Goal: Communication & Community: Participate in discussion

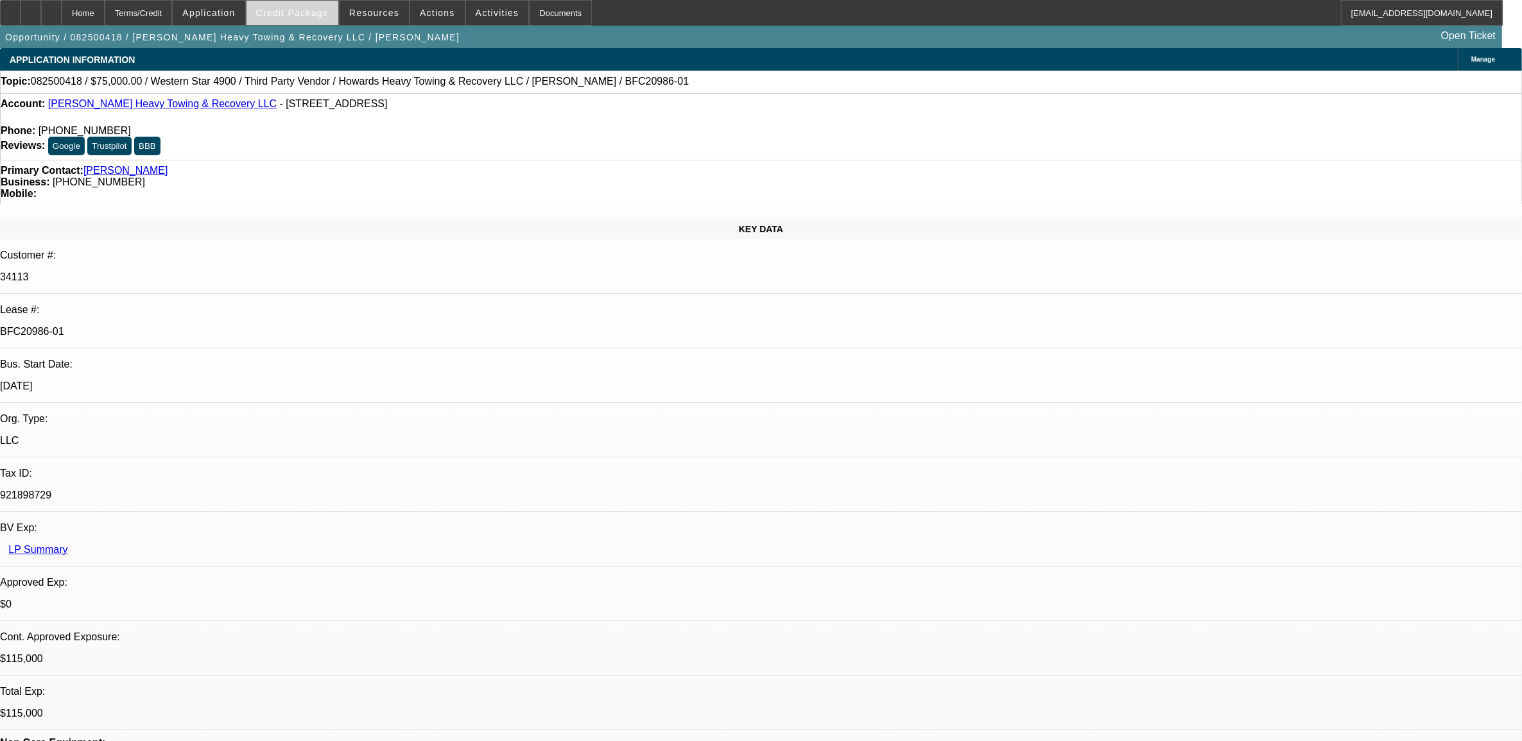
select select "0"
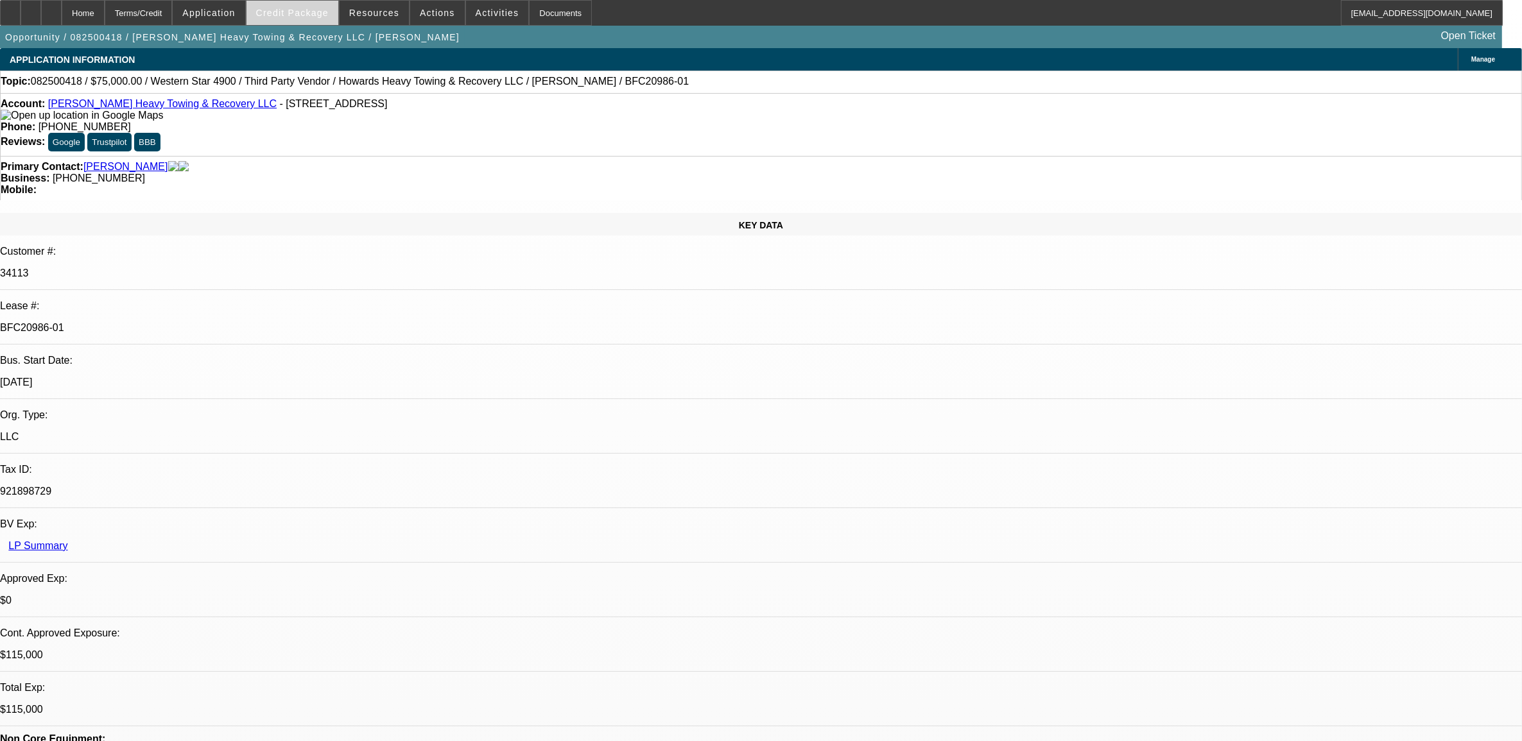
select select "0"
select select "0.1"
select select "0"
select select "0.1"
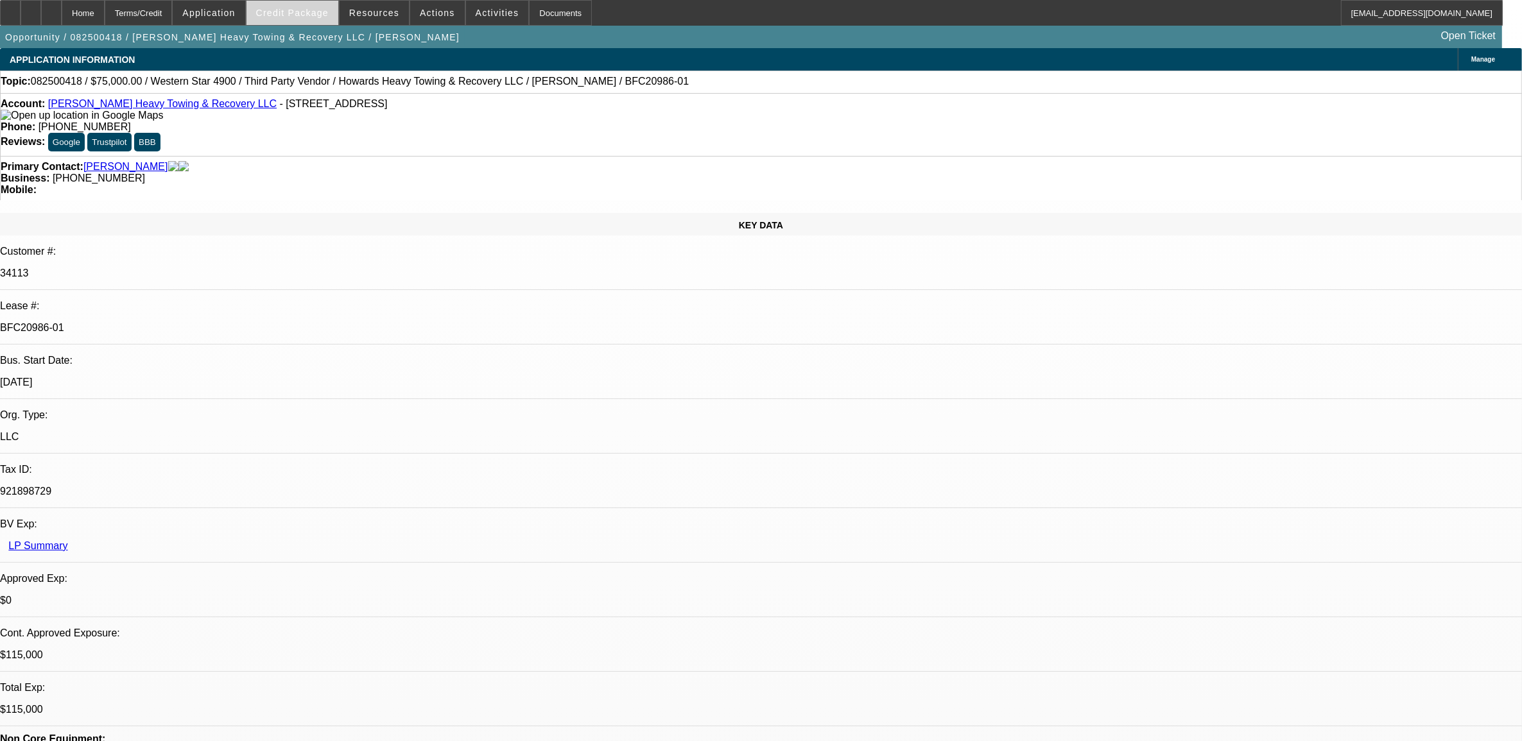
select select "0"
select select "0.1"
select select "0"
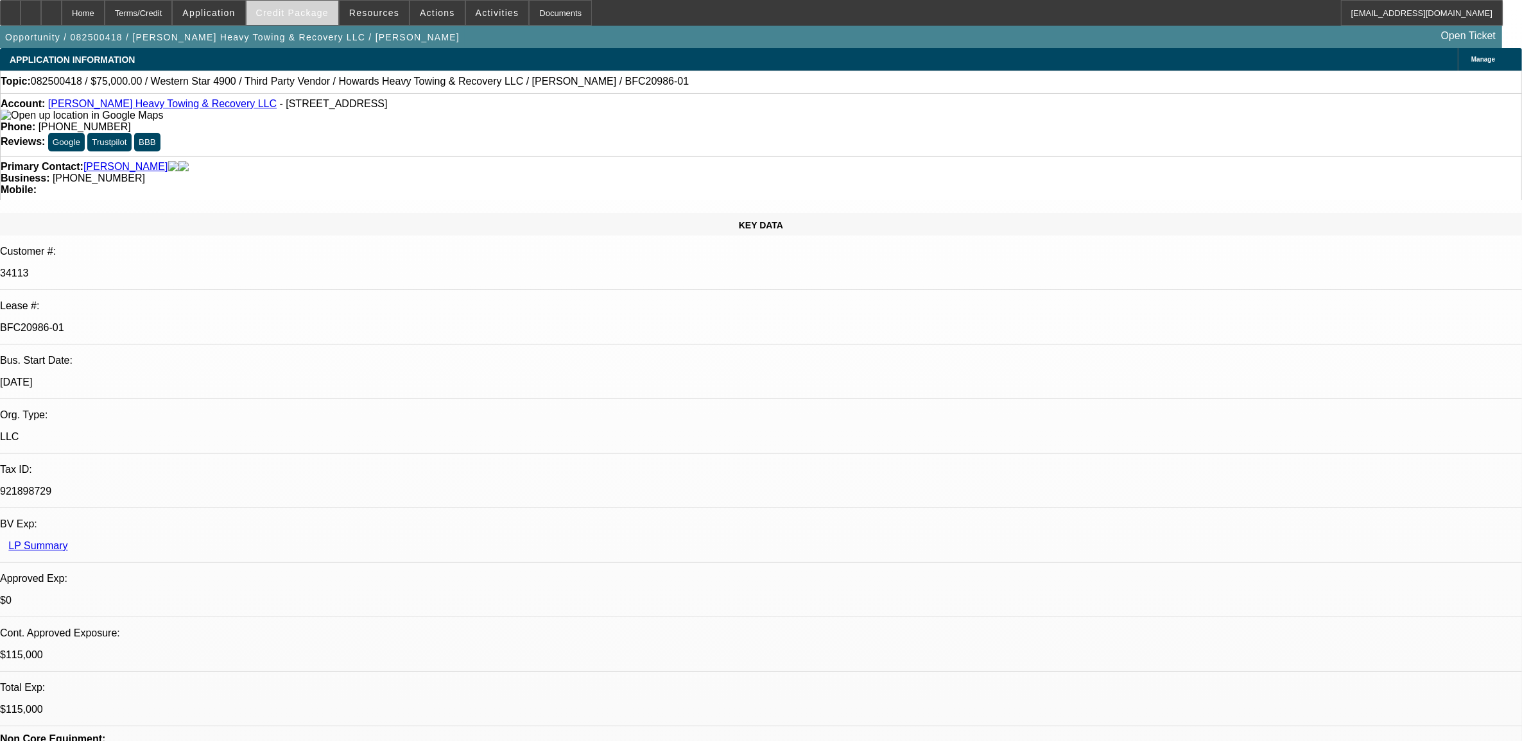
select select "0.1"
click at [302, 15] on span "Credit Package" at bounding box center [292, 13] width 73 height 10
select select "1"
select select "2"
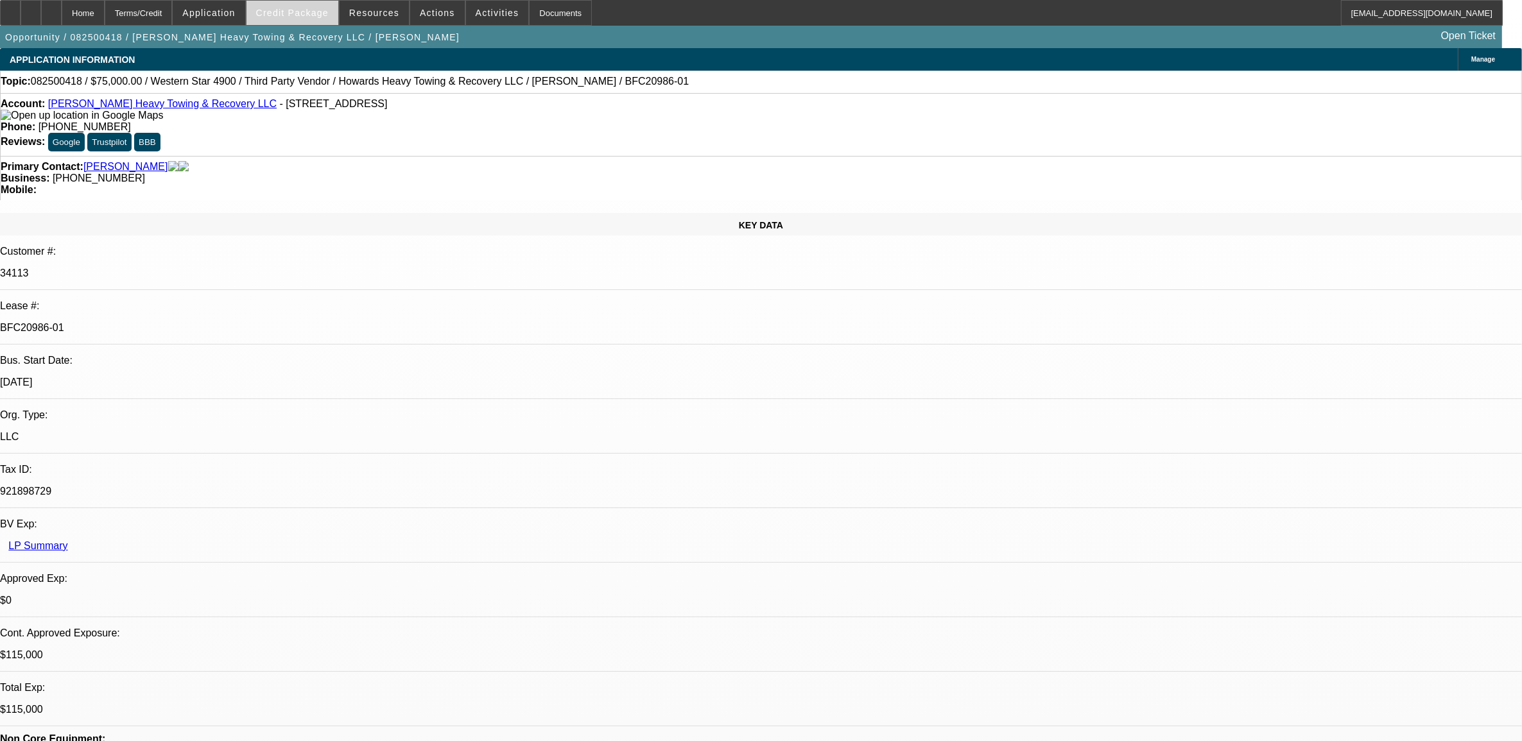
select select "4"
select select "1"
select select "2"
select select "4"
select select "1"
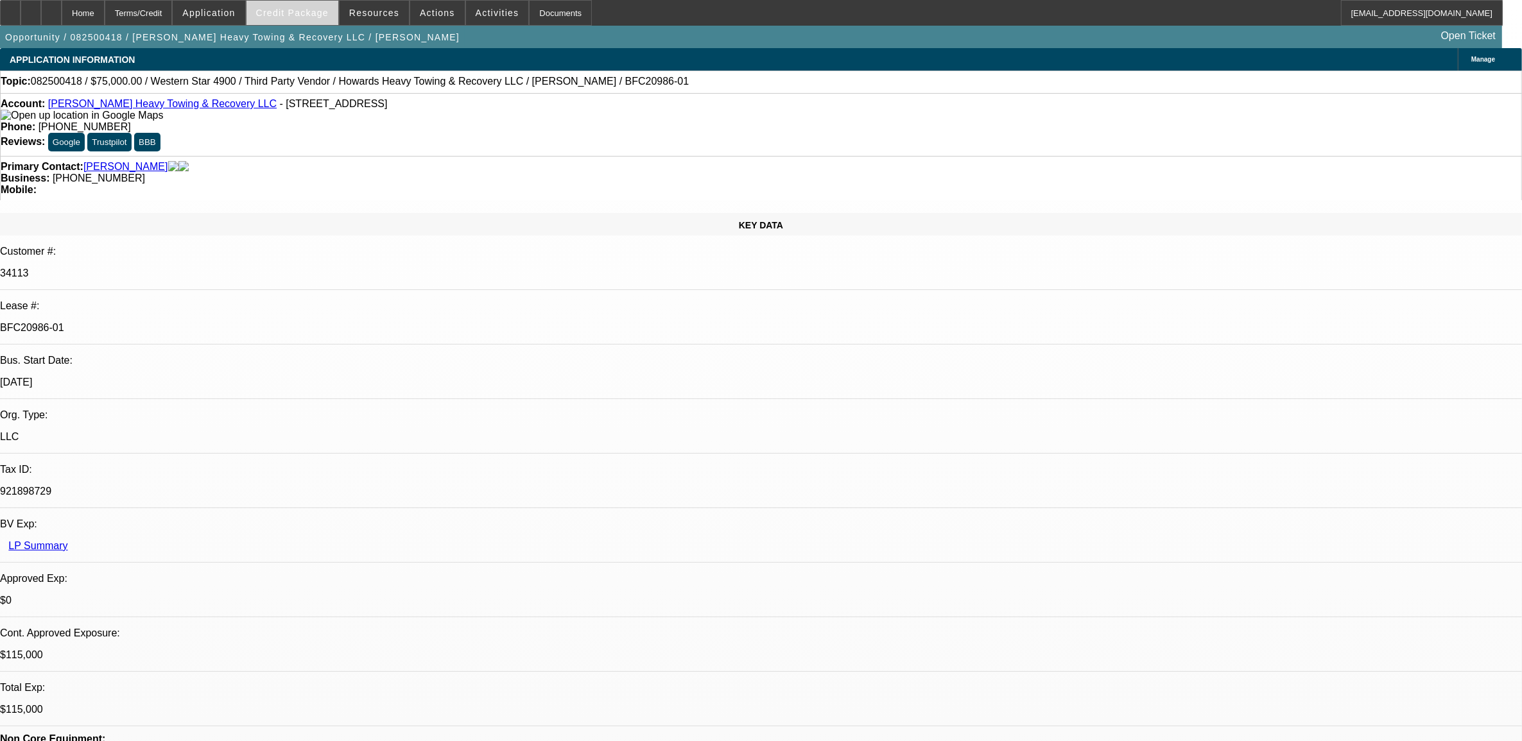
select select "2"
select select "4"
select select "1"
select select "2"
select select "4"
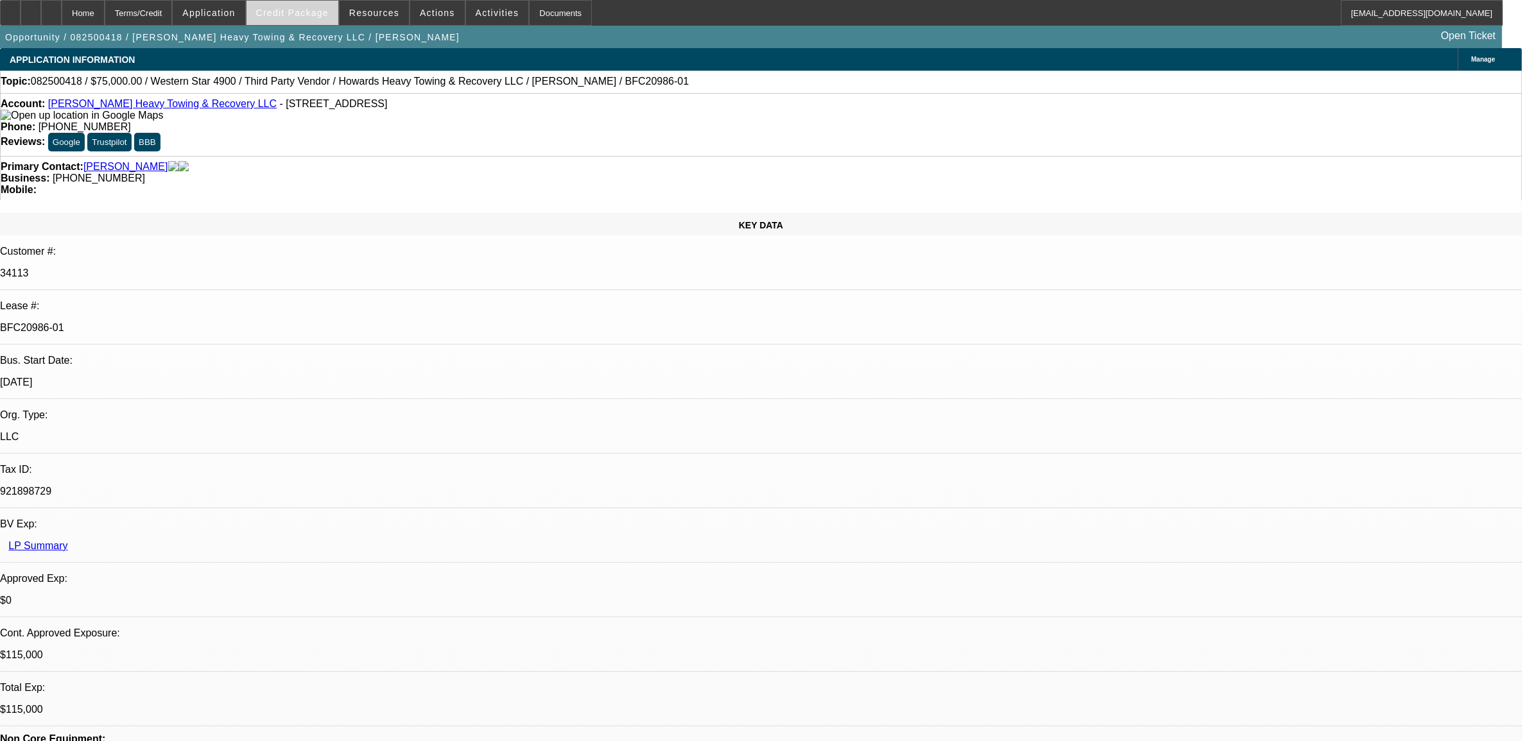
click at [316, 5] on span at bounding box center [292, 12] width 92 height 31
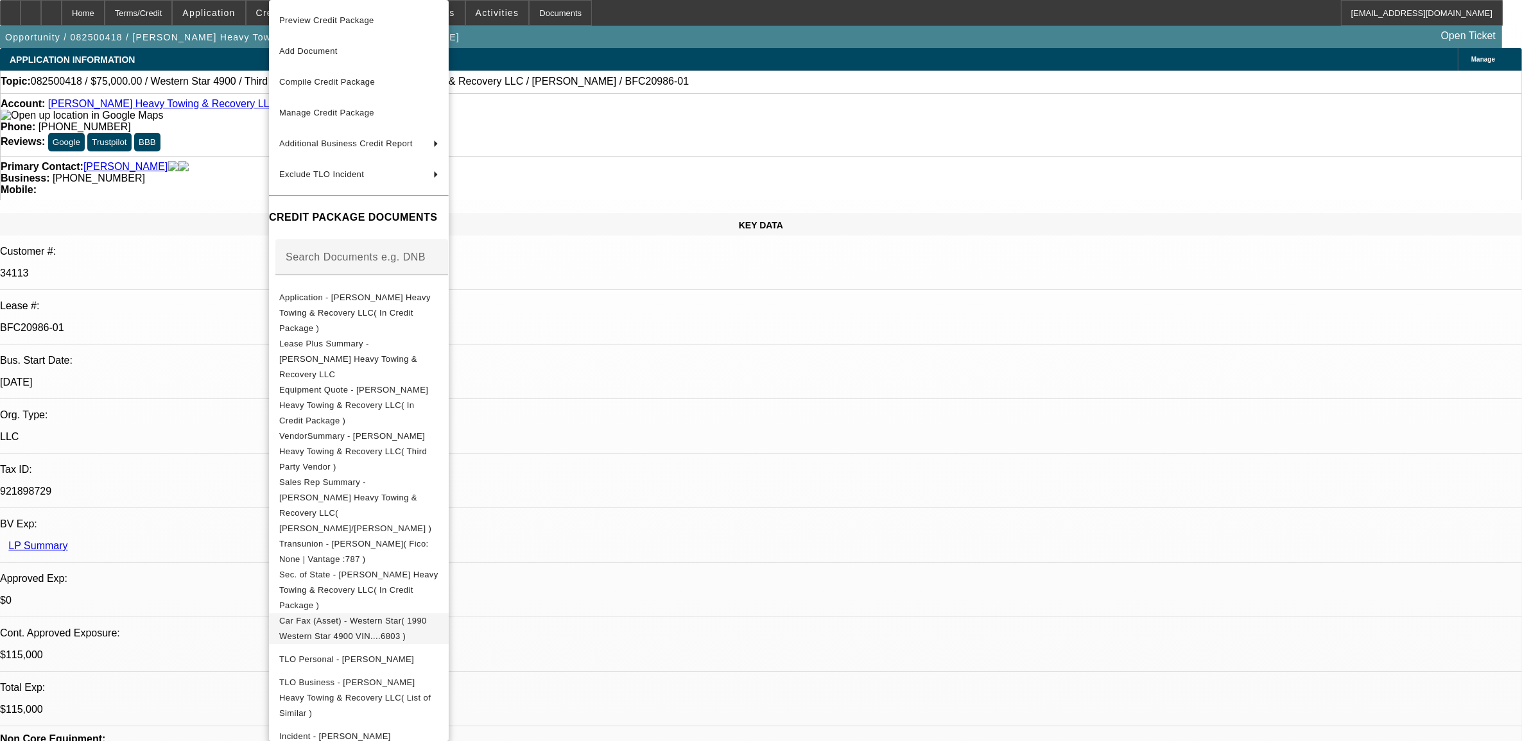
click at [338, 616] on span "Car Fax (Asset) - Western Star( 1990 Western Star 4900 VIN....6803 )" at bounding box center [353, 628] width 148 height 25
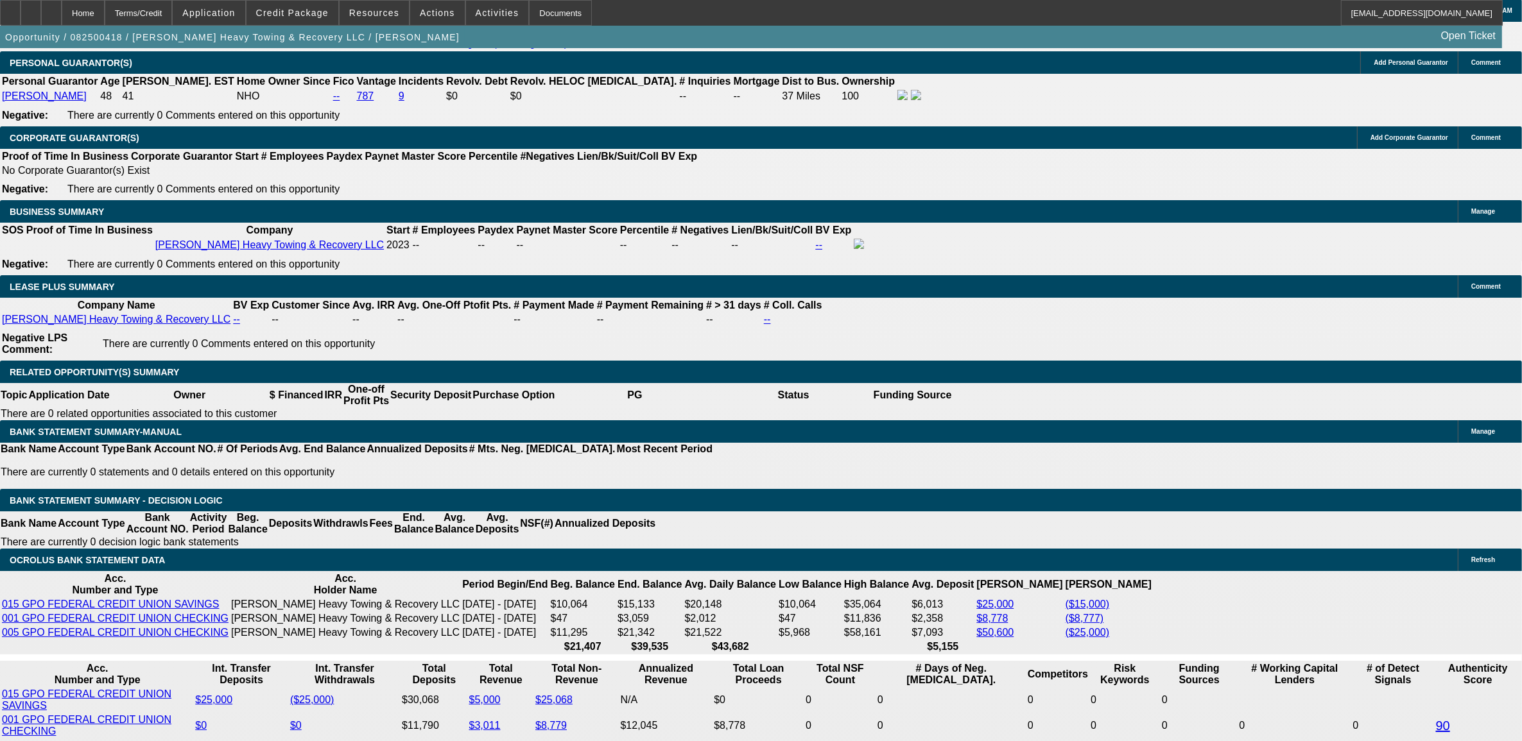
scroll to position [1925, 0]
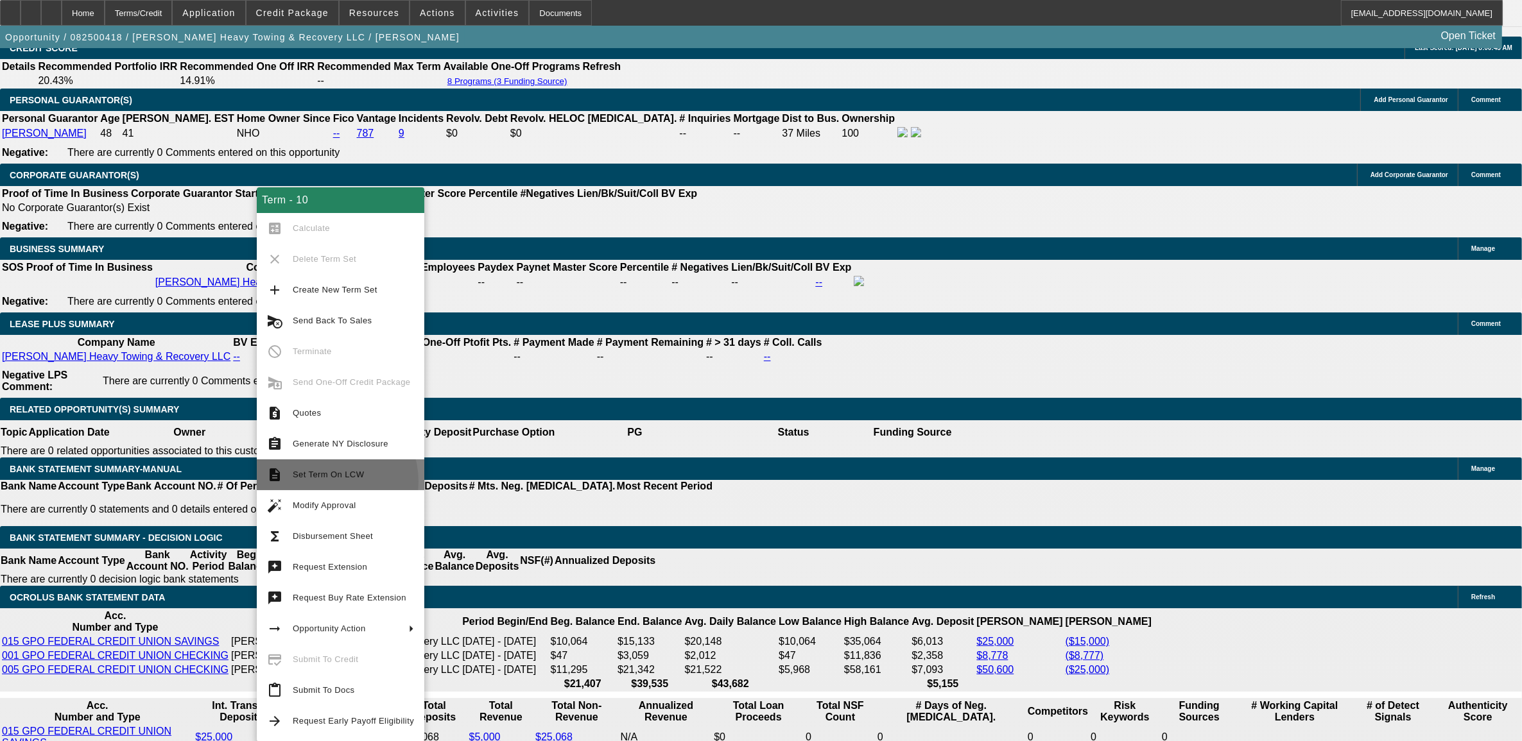
click at [321, 482] on span "Set Term On LCW" at bounding box center [353, 474] width 121 height 15
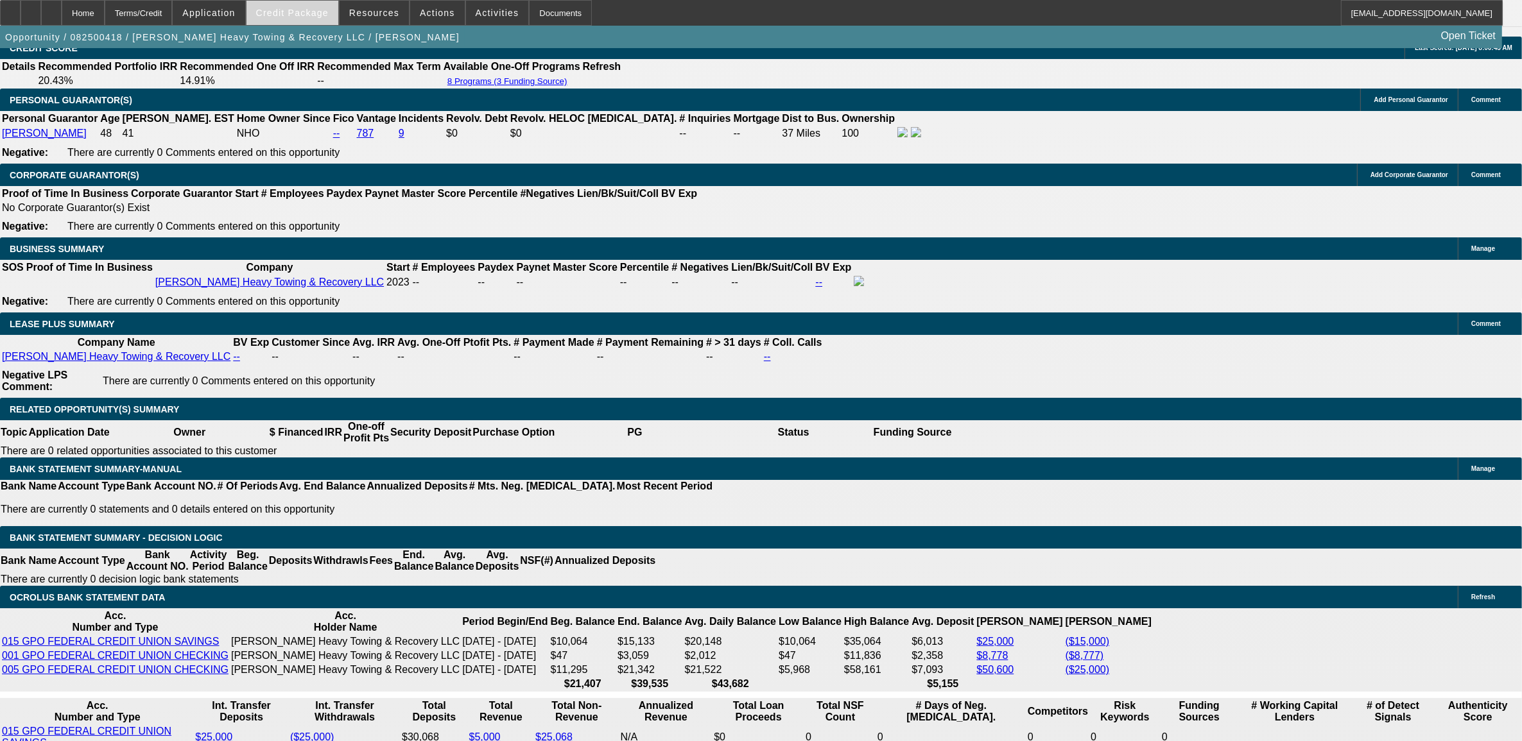
click at [313, 4] on span at bounding box center [292, 12] width 92 height 31
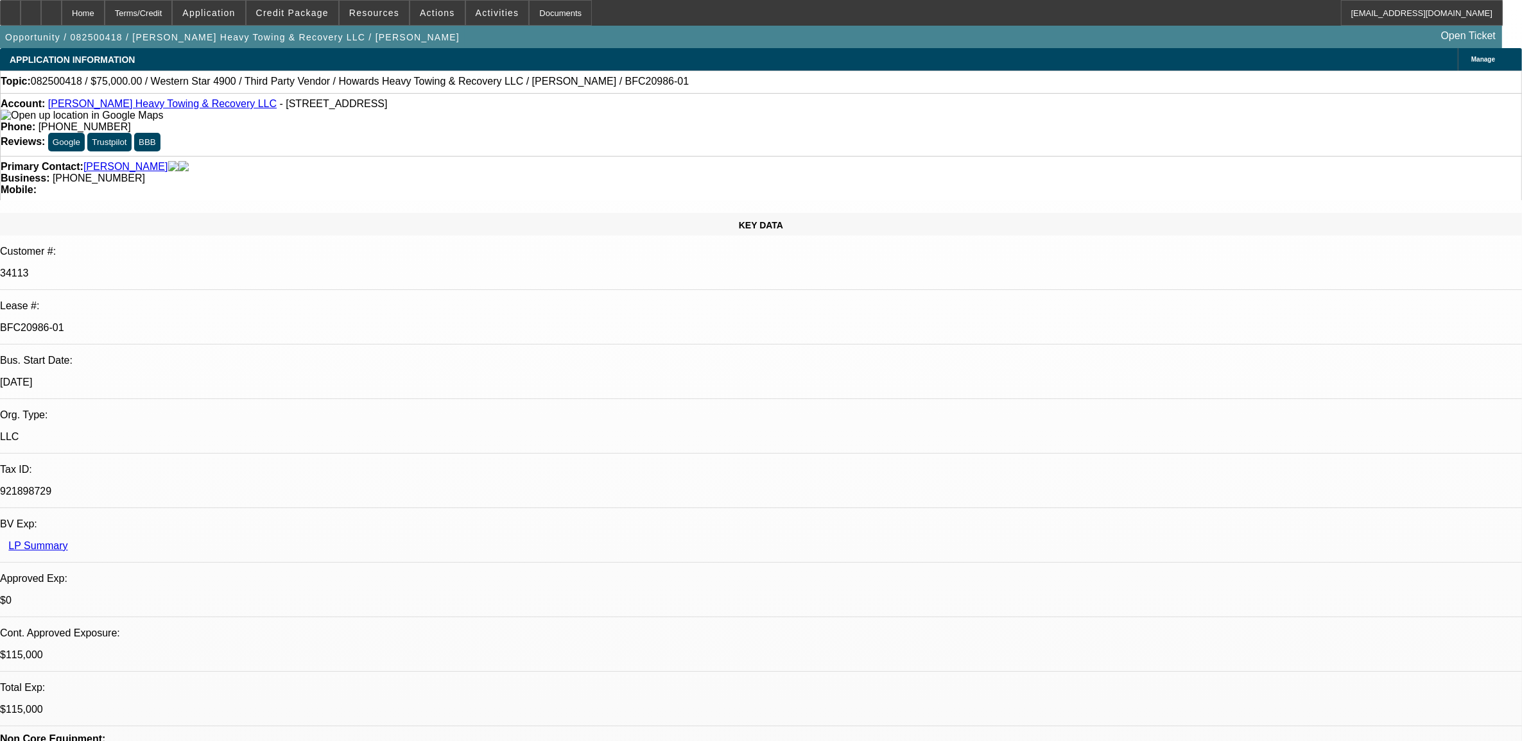
select select "0"
select select "0.1"
select select "0"
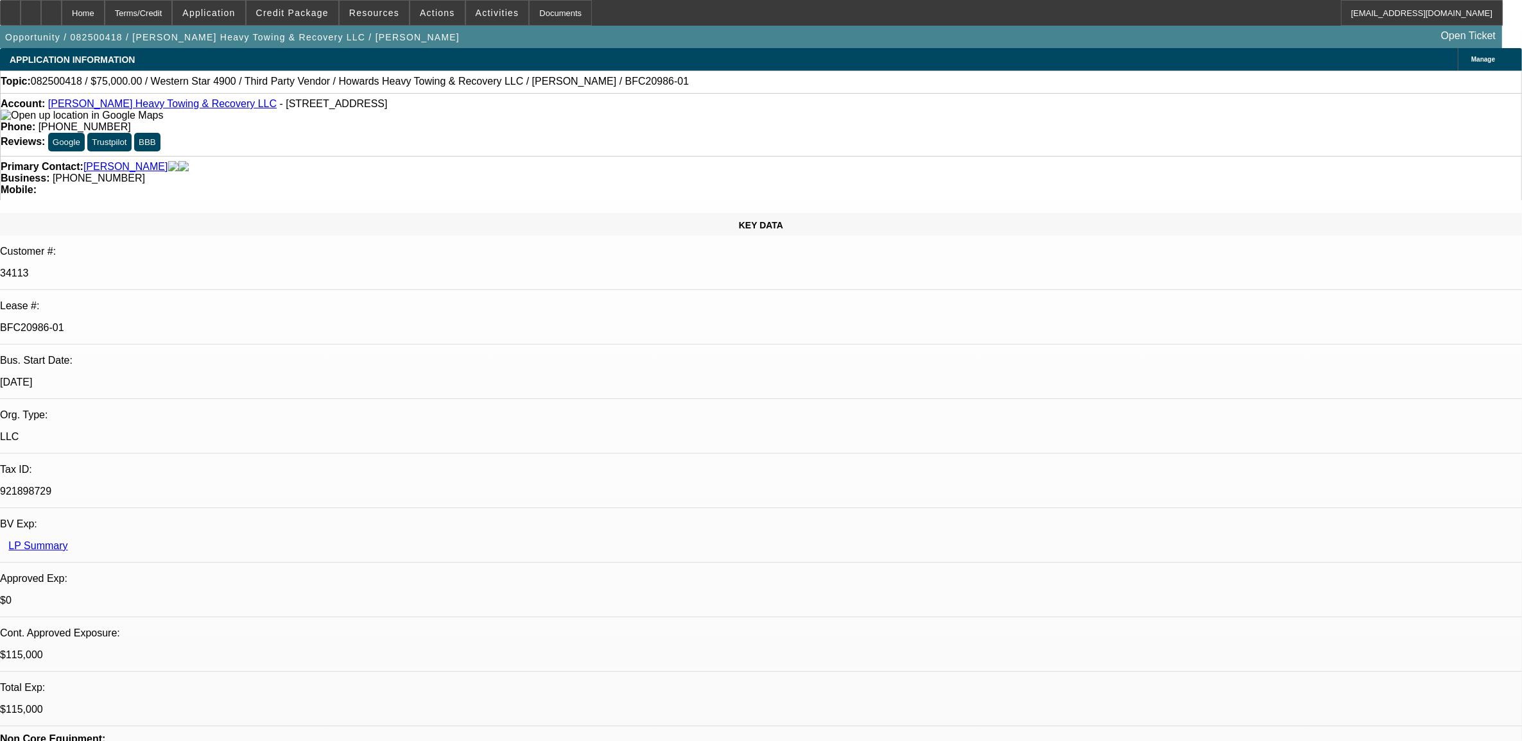
select select "0.1"
select select "0"
select select "0.1"
select select "0"
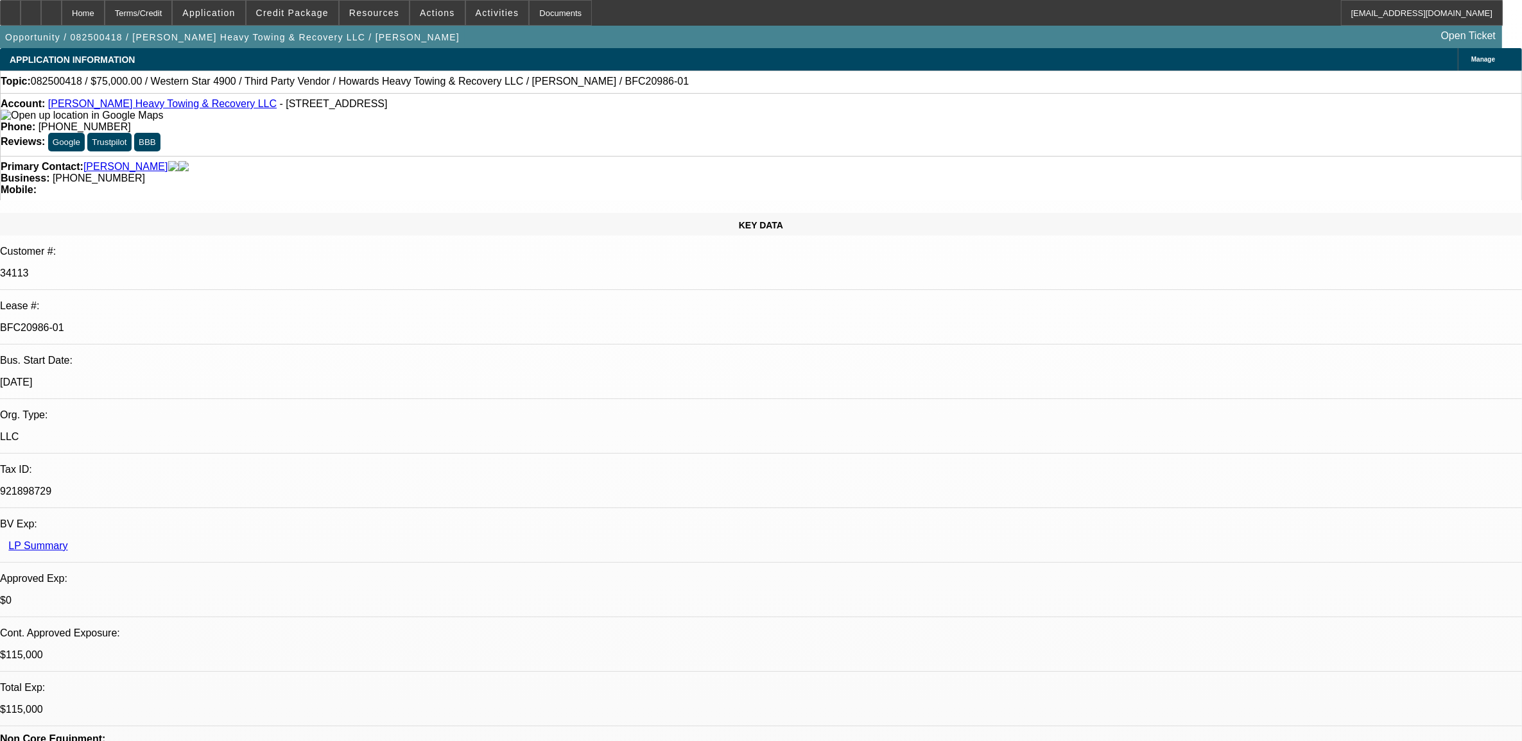
select select "0"
select select "0.1"
select select "1"
select select "2"
select select "4"
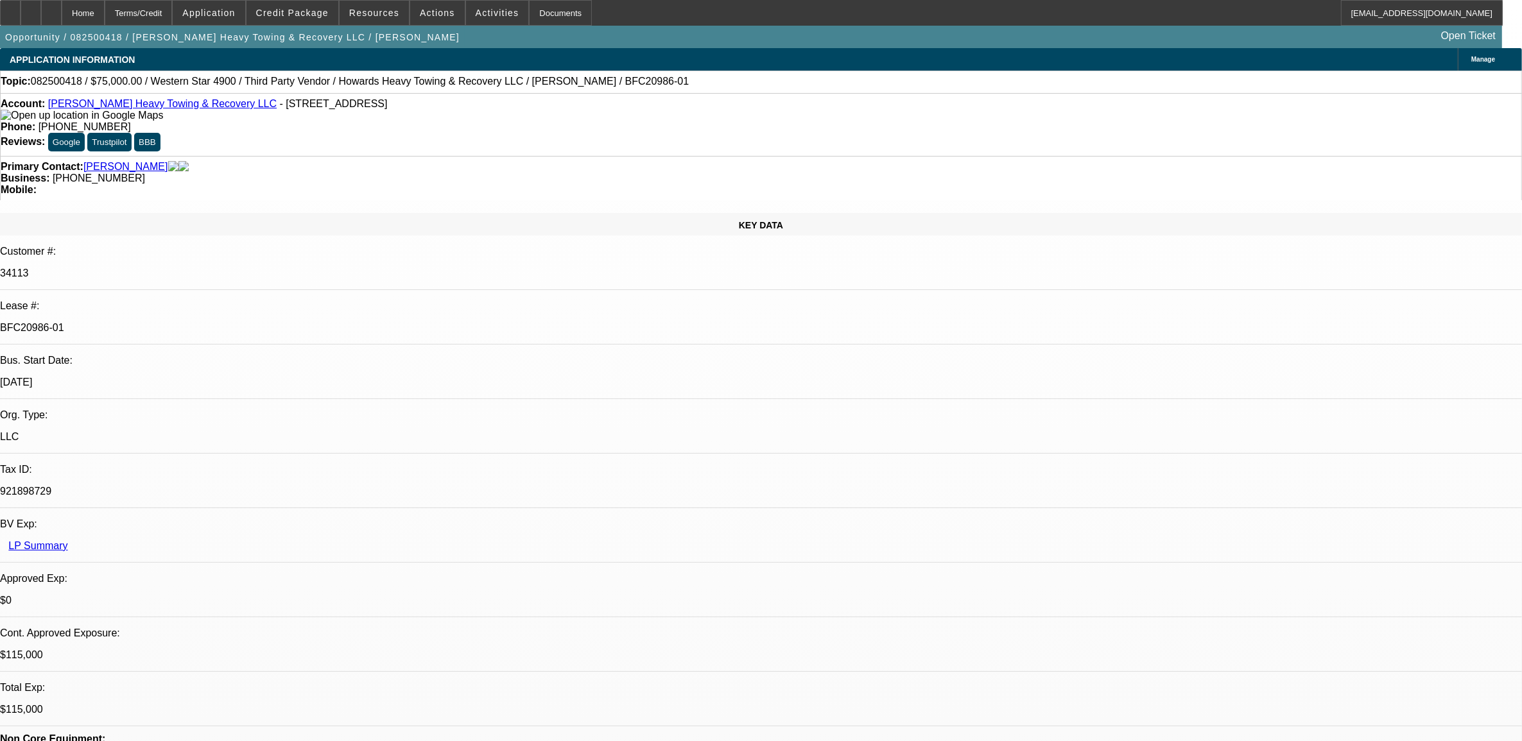
select select "1"
select select "2"
select select "4"
select select "1"
select select "2"
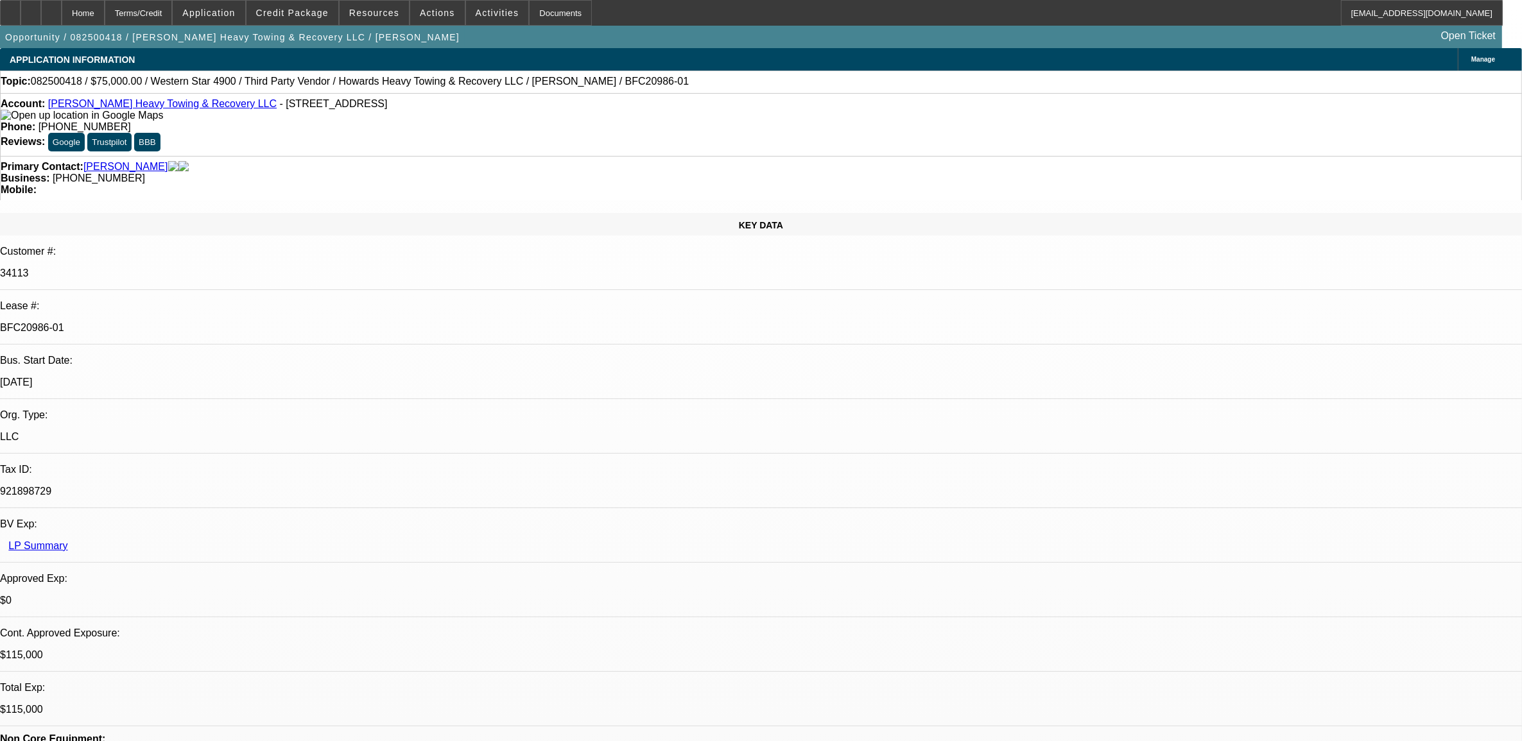
select select "4"
select select "1"
select select "2"
select select "4"
click at [305, 17] on span at bounding box center [292, 12] width 92 height 31
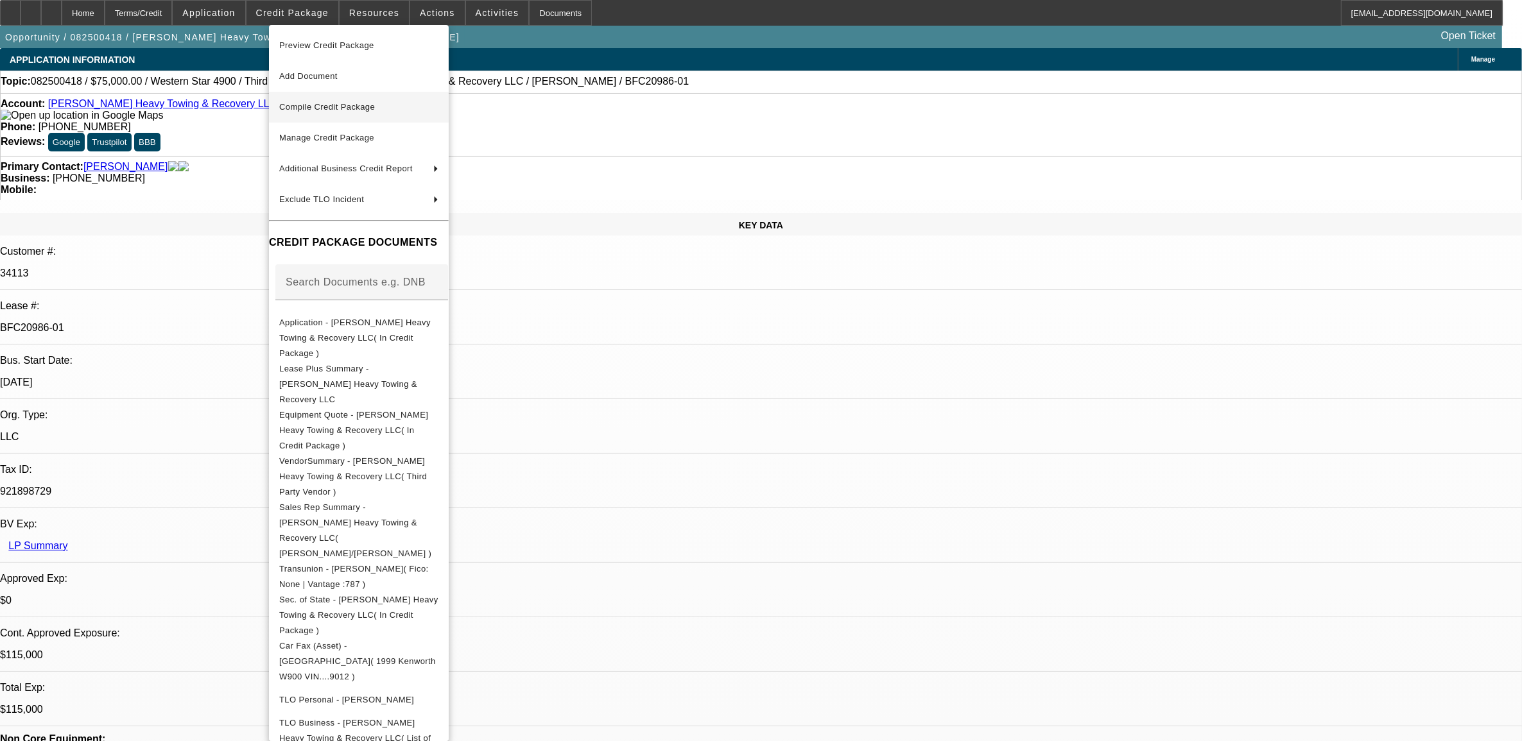
click at [329, 101] on span "Compile Credit Package" at bounding box center [358, 106] width 159 height 15
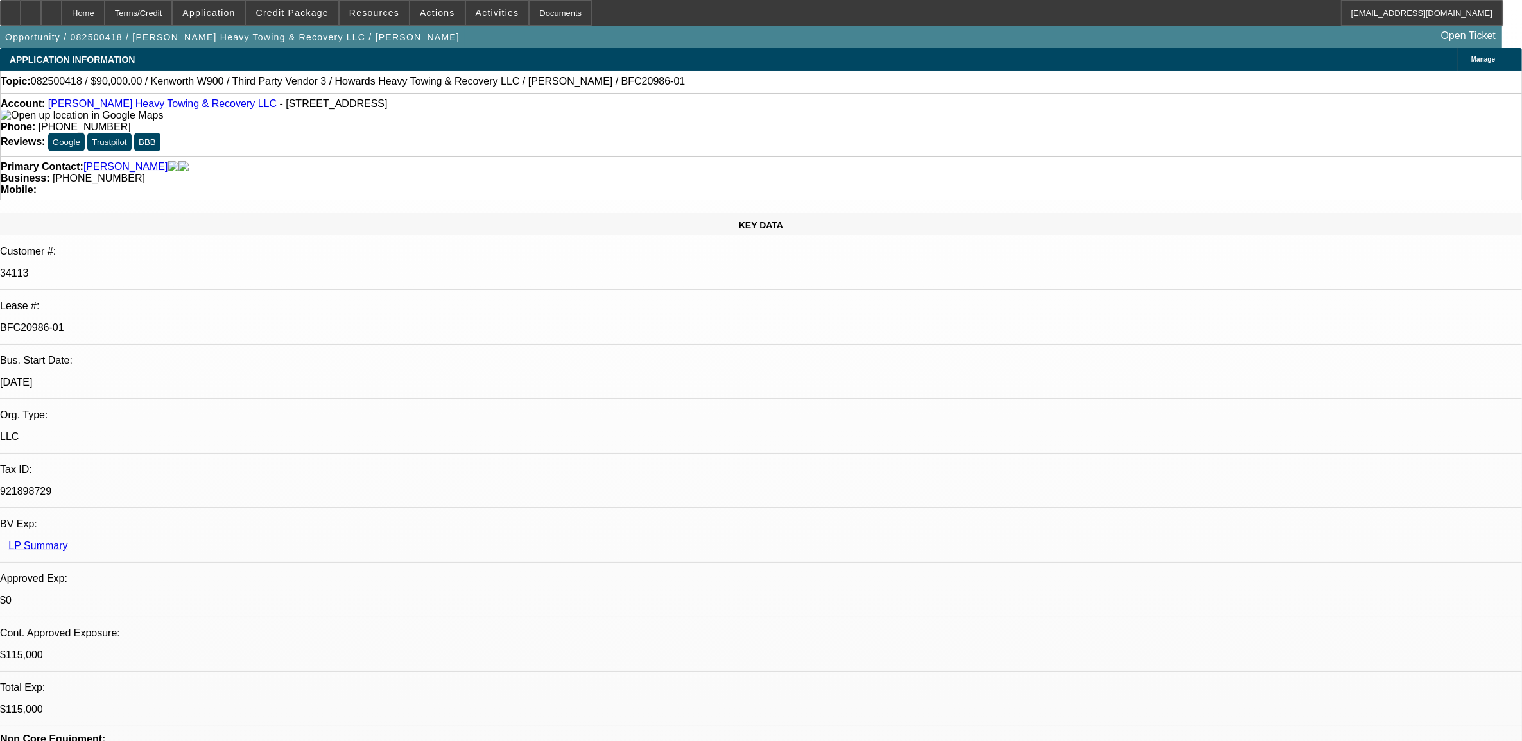
select select "0"
select select "2"
select select "0.1"
select select "4"
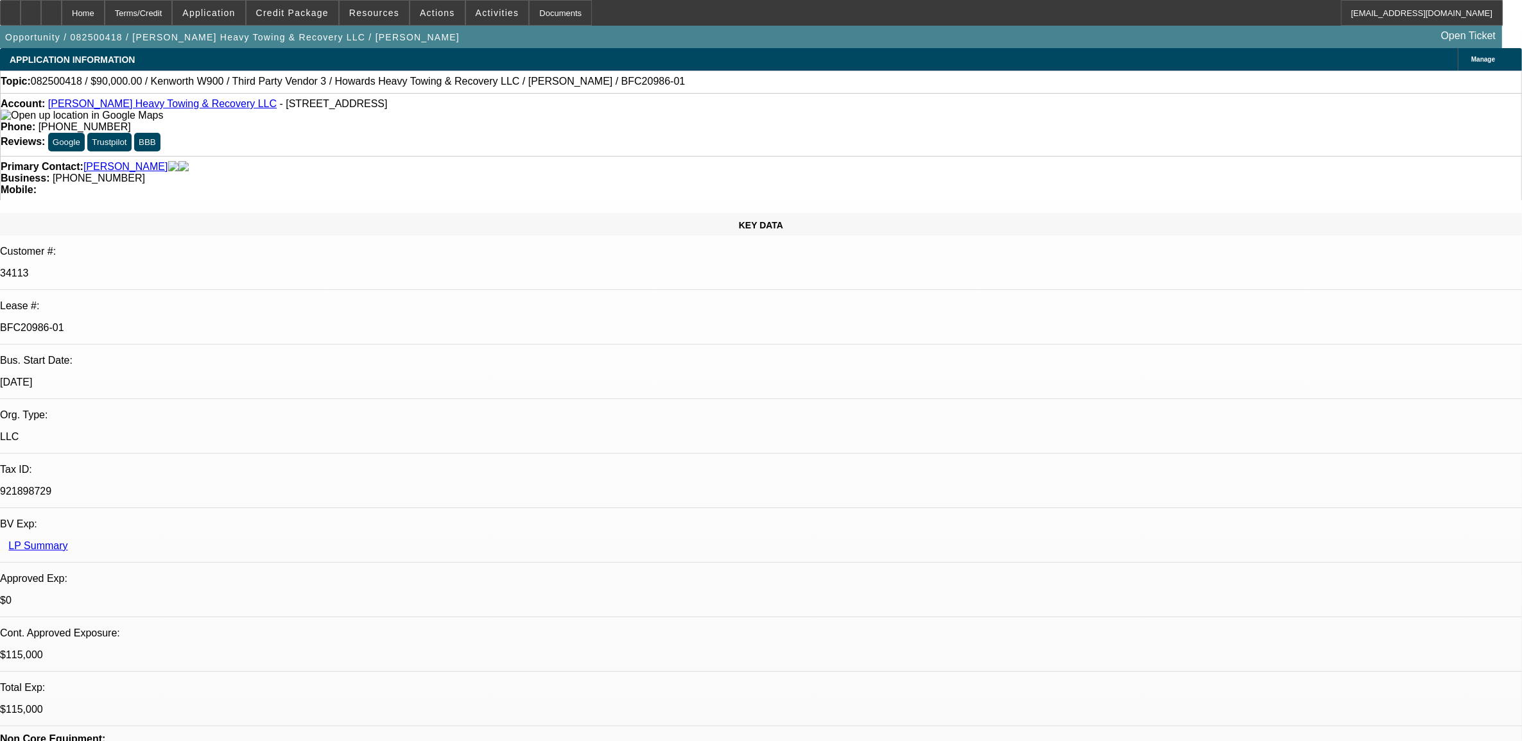
select select "0"
select select "2"
select select "0.1"
select select "4"
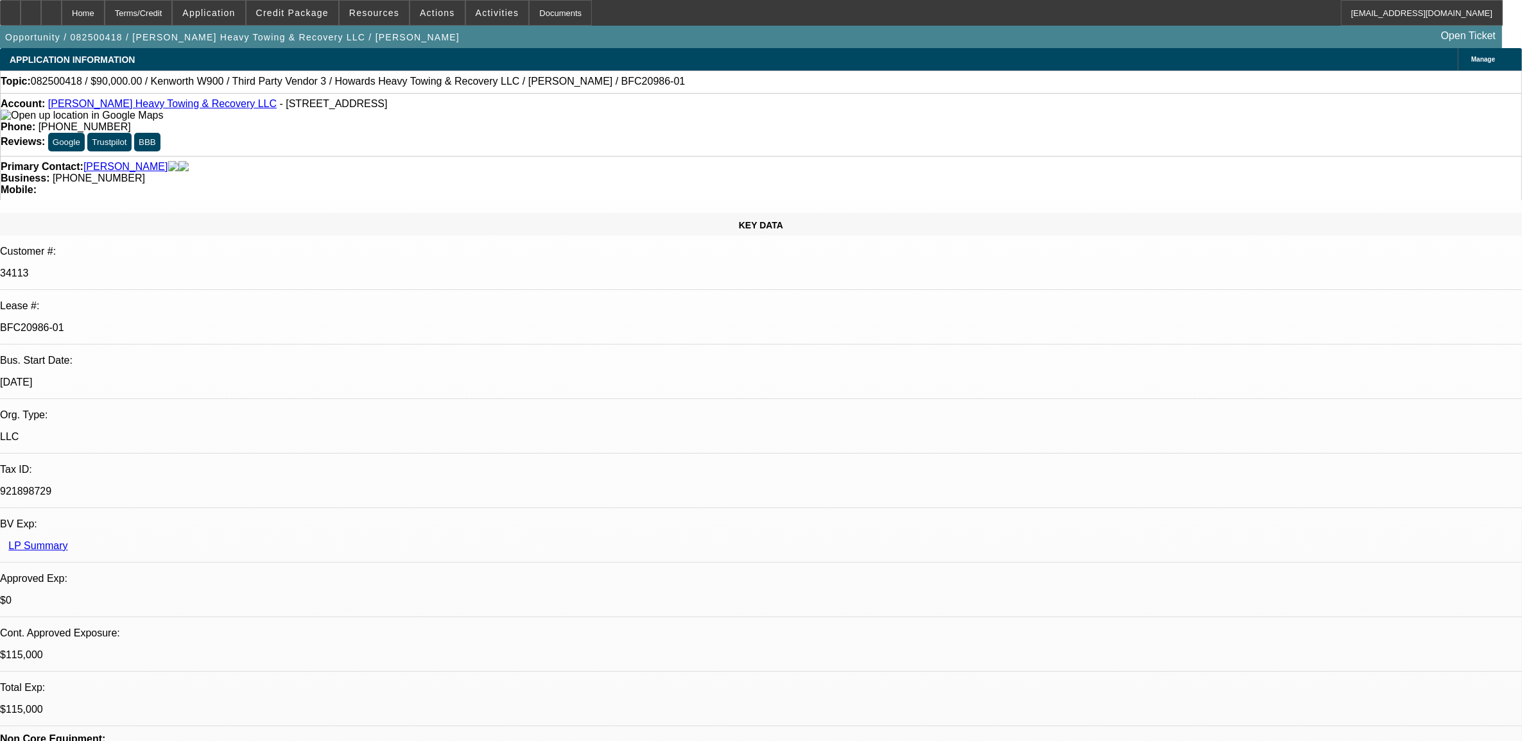
select select "0"
select select "2"
select select "0.1"
select select "4"
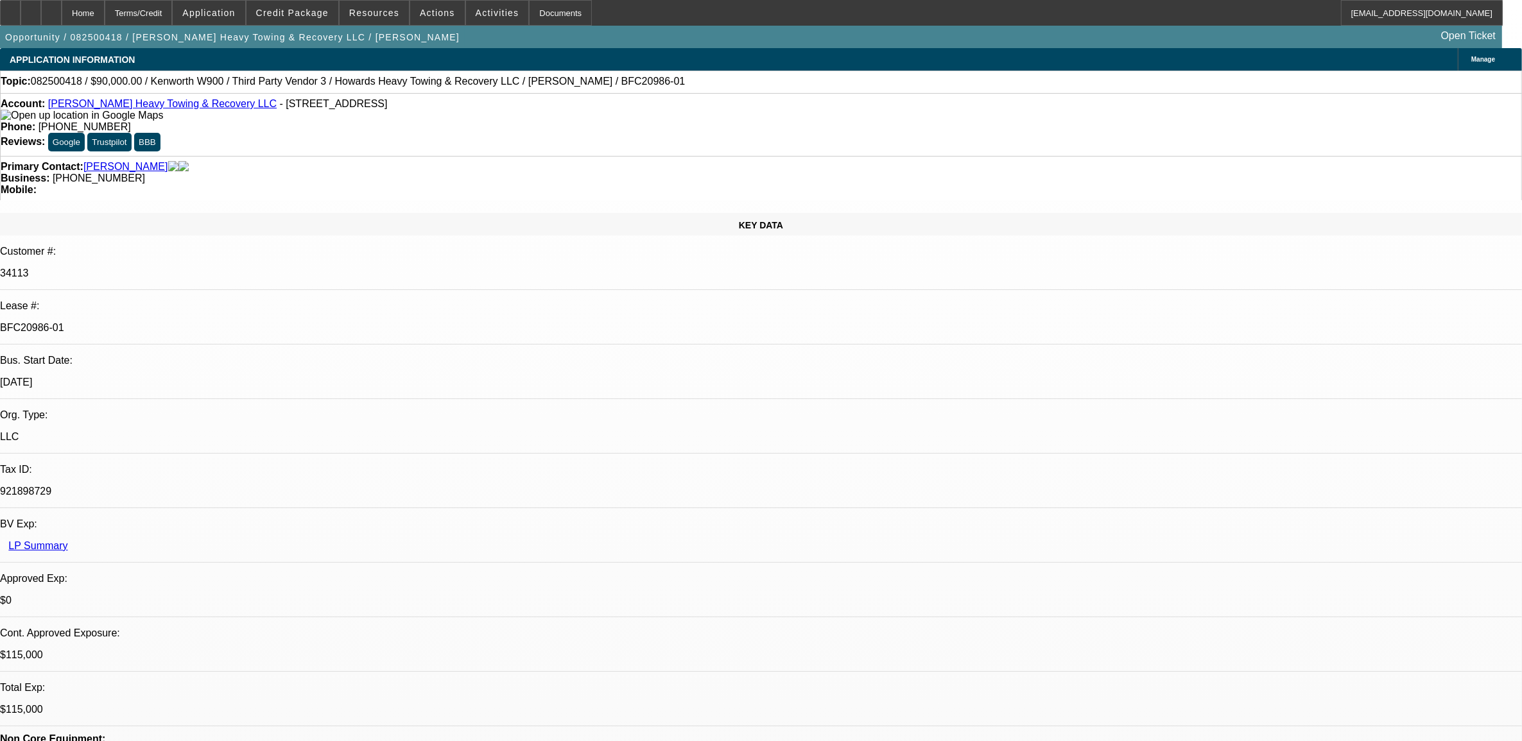
select select "0"
select select "2"
select select "0.1"
select select "4"
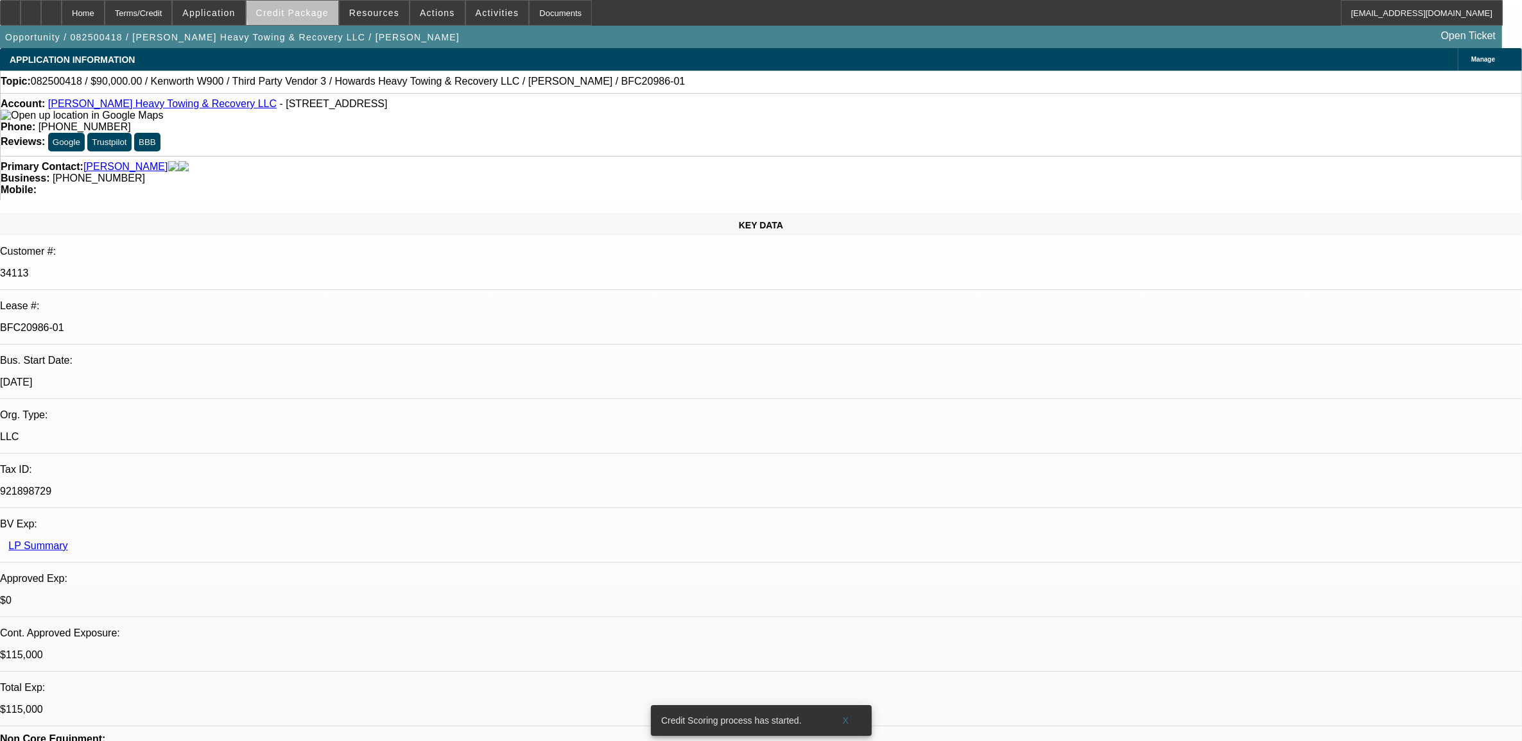
click at [322, 10] on span "Credit Package" at bounding box center [292, 13] width 73 height 10
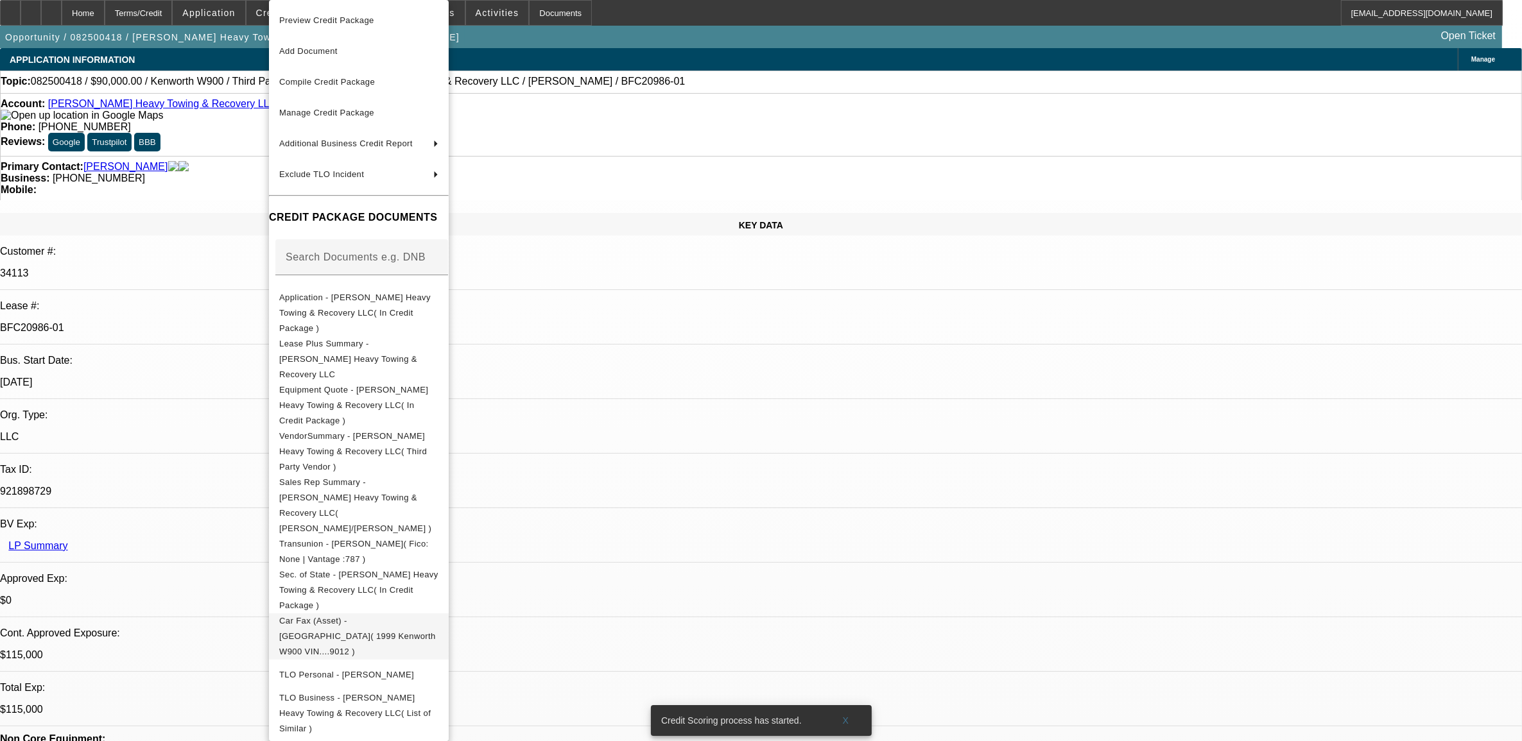
click at [347, 616] on span "Car Fax (Asset) - Kenworth( 1999 Kenworth W900 VIN....9012 )" at bounding box center [357, 636] width 157 height 40
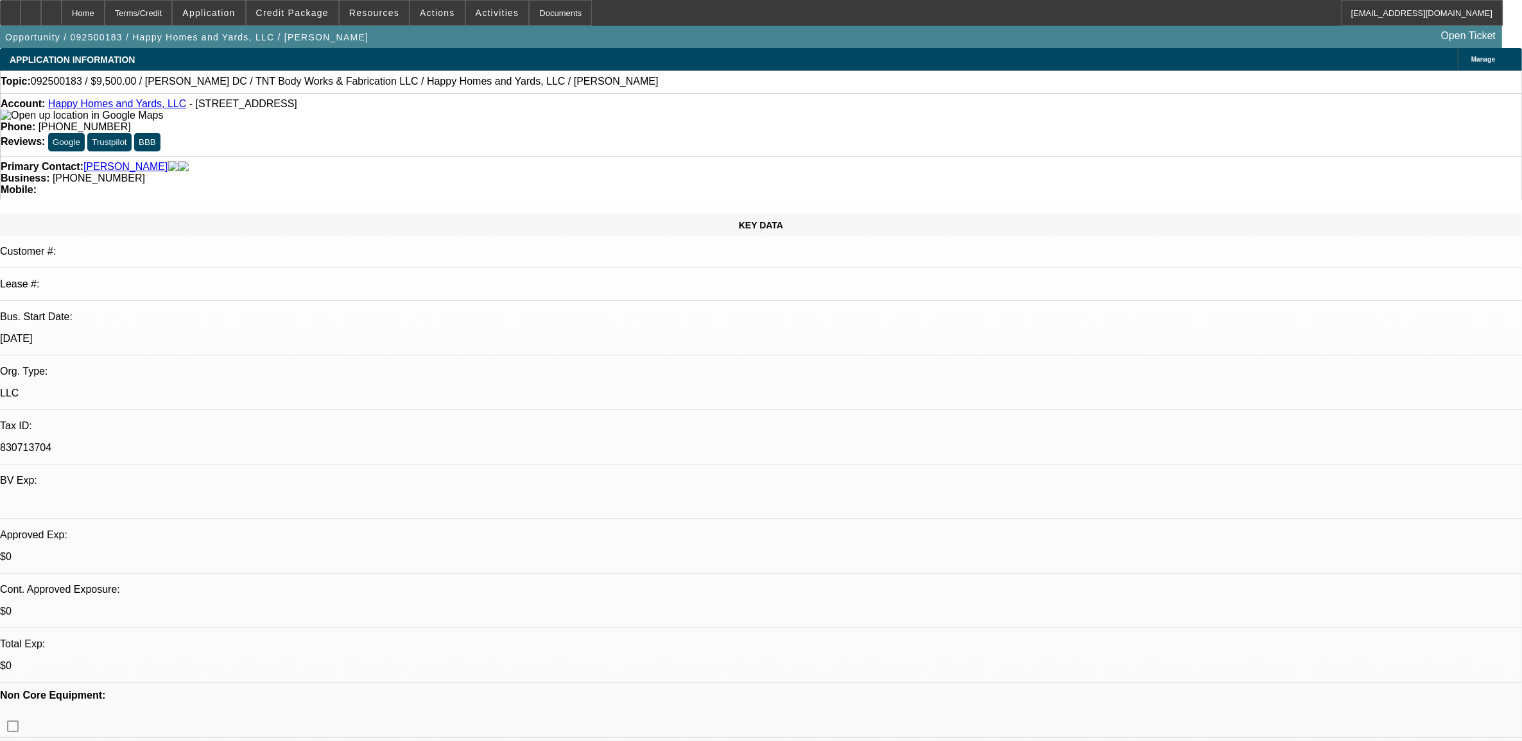
select select "0"
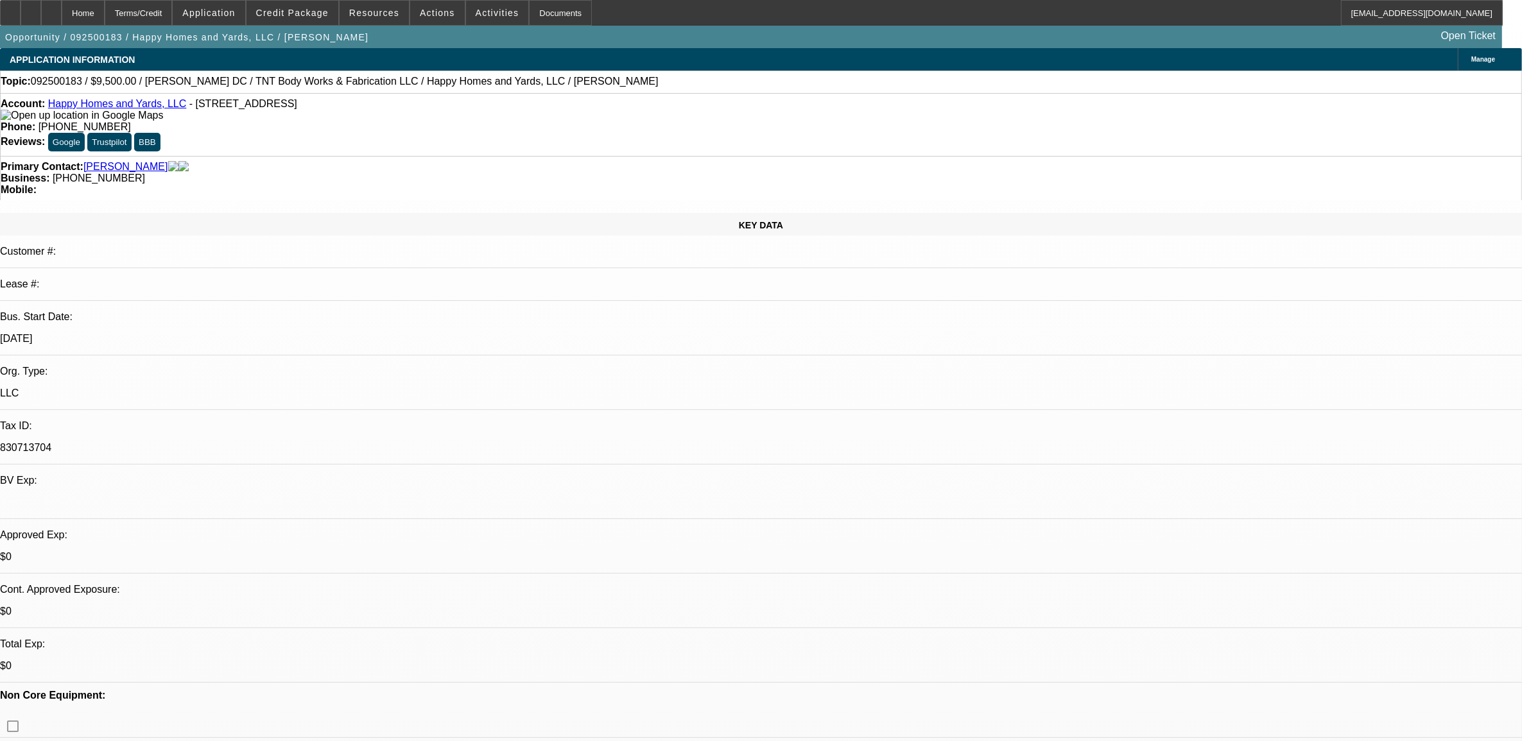
select select "0"
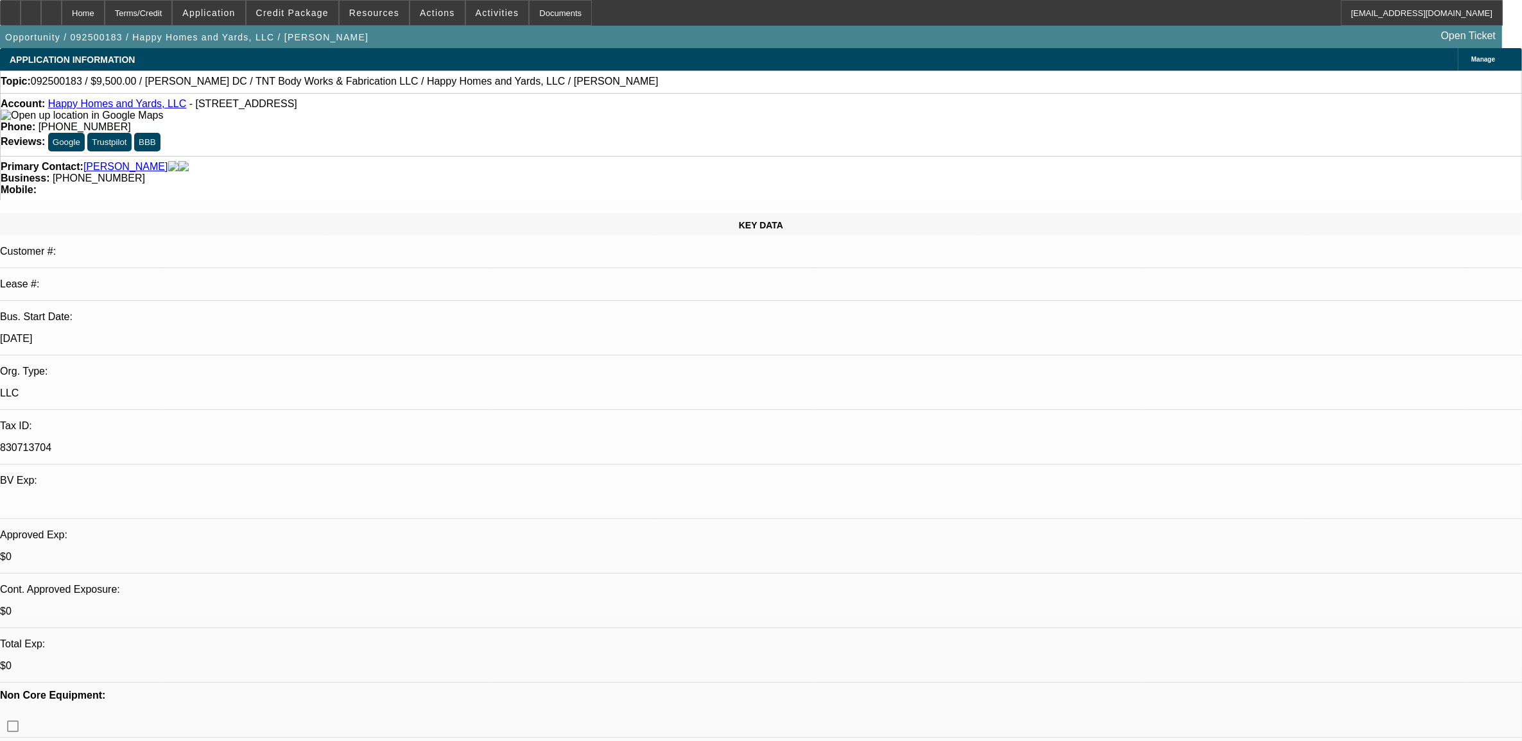
select select "0"
select select "1"
select select "6"
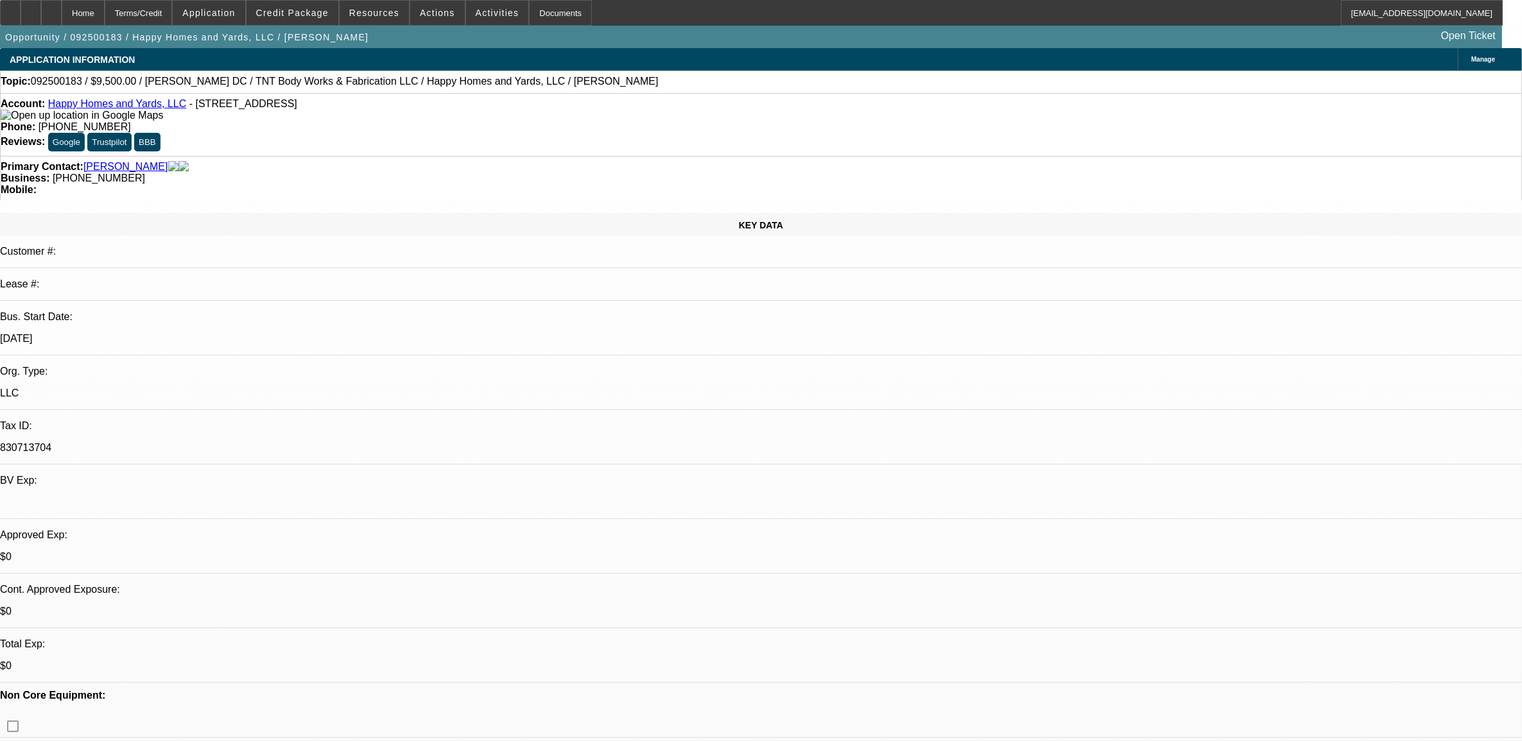
select select "1"
select select "6"
select select "1"
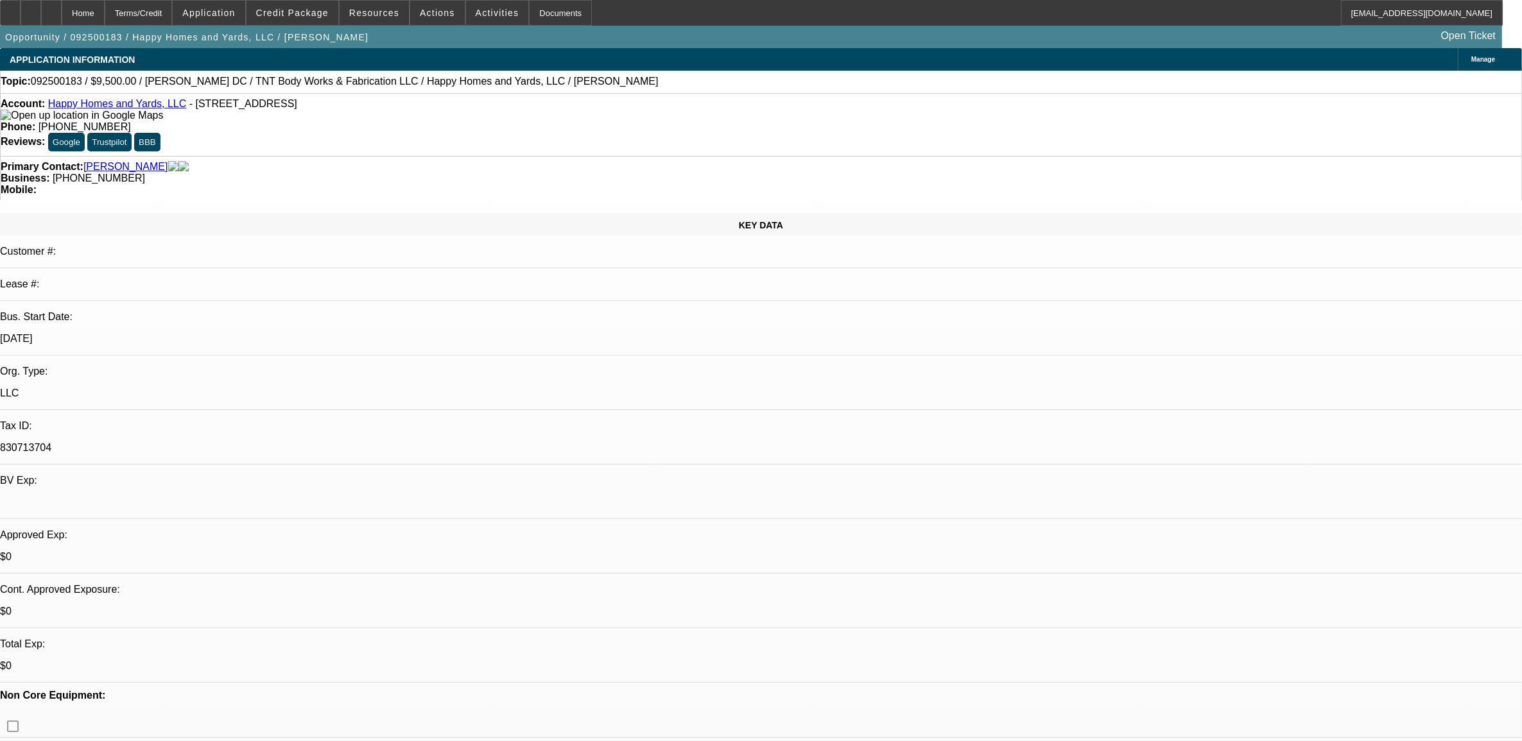
select select "6"
select select "1"
select select "6"
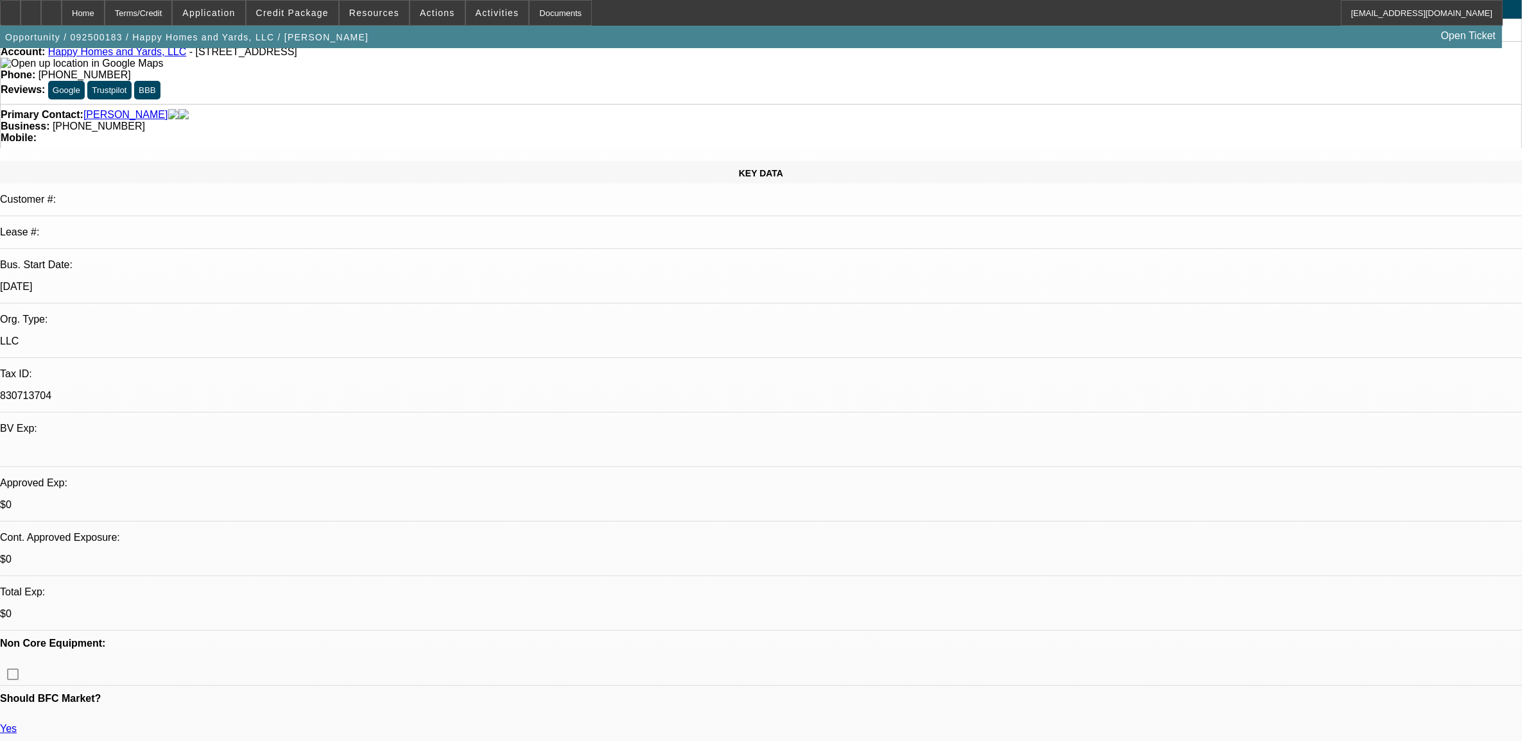
scroll to position [80, 0]
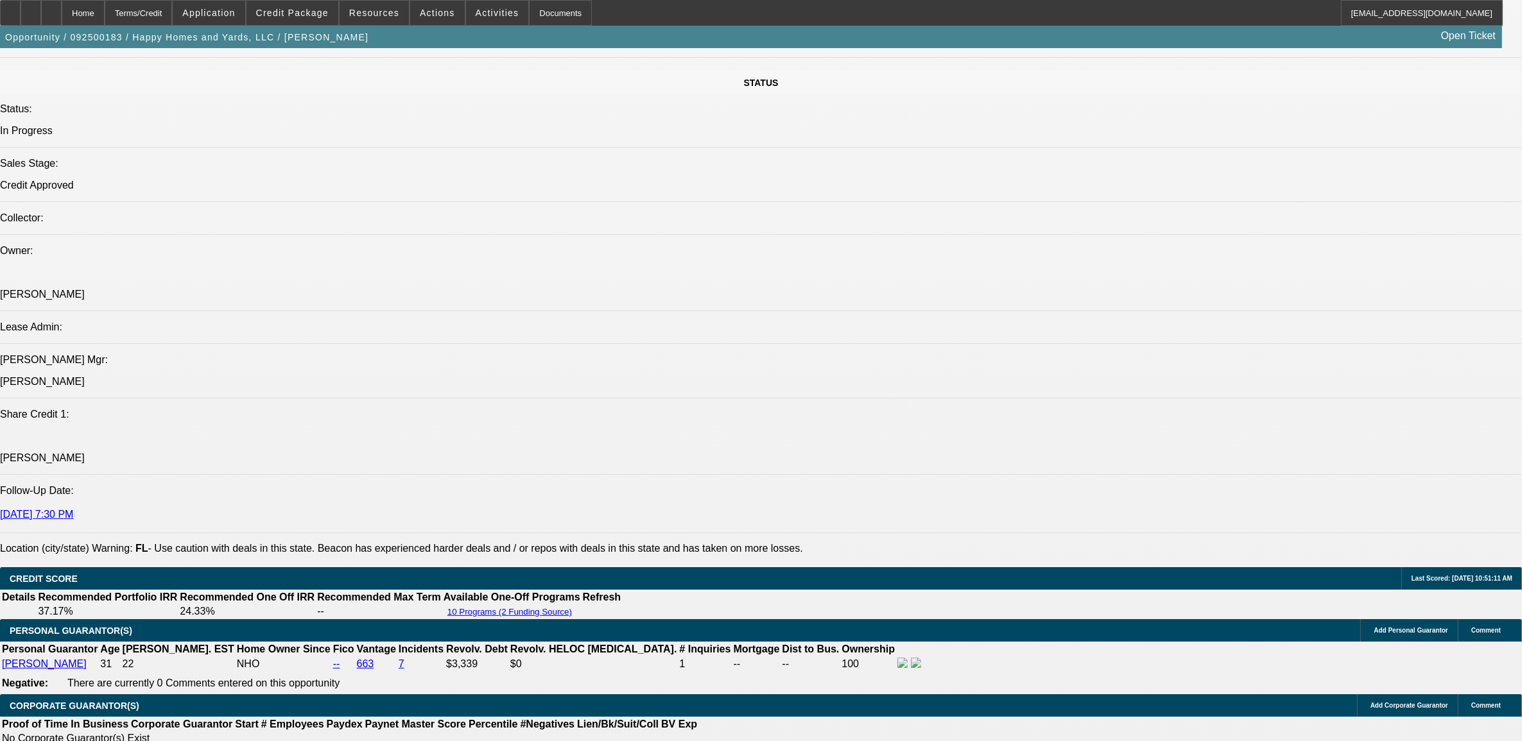
scroll to position [0, 0]
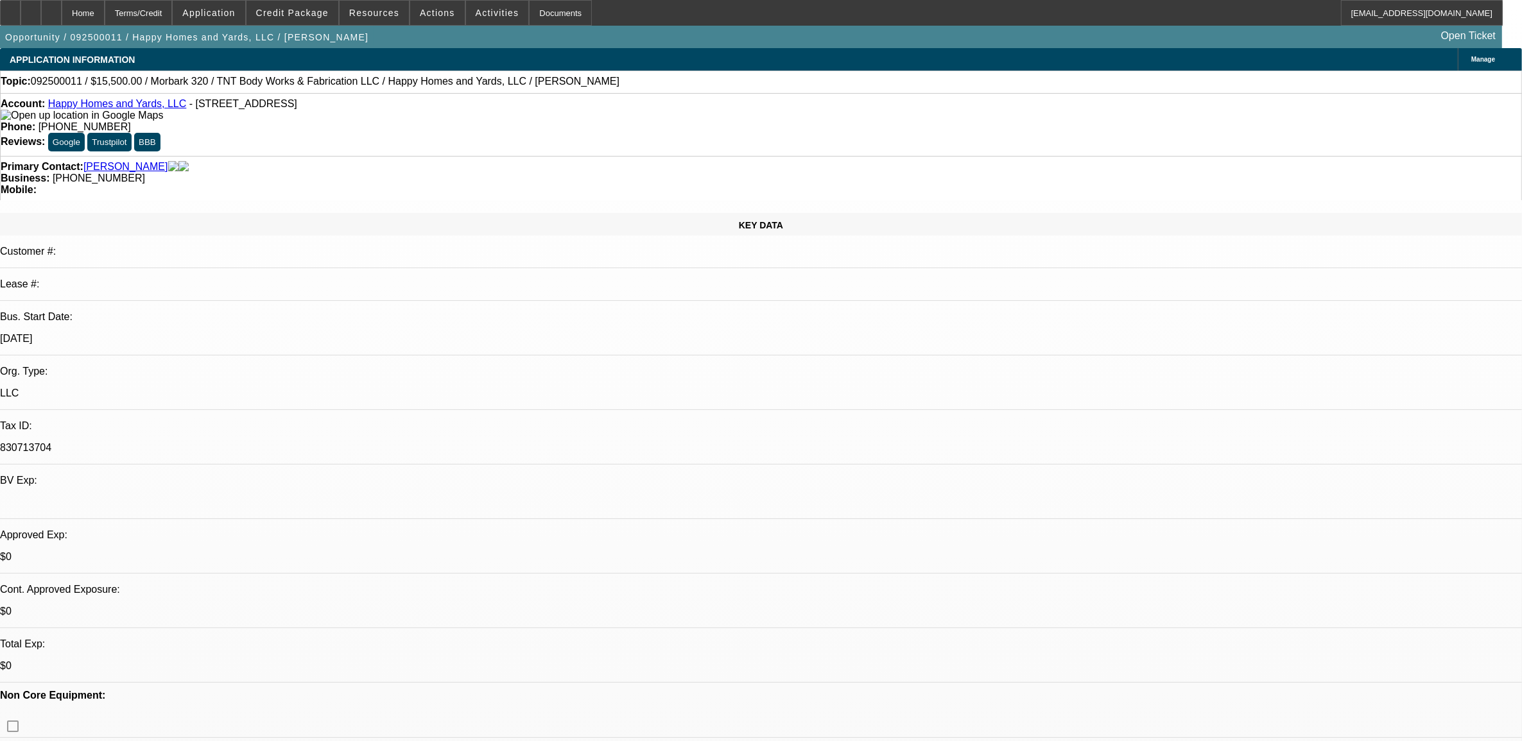
select select "0"
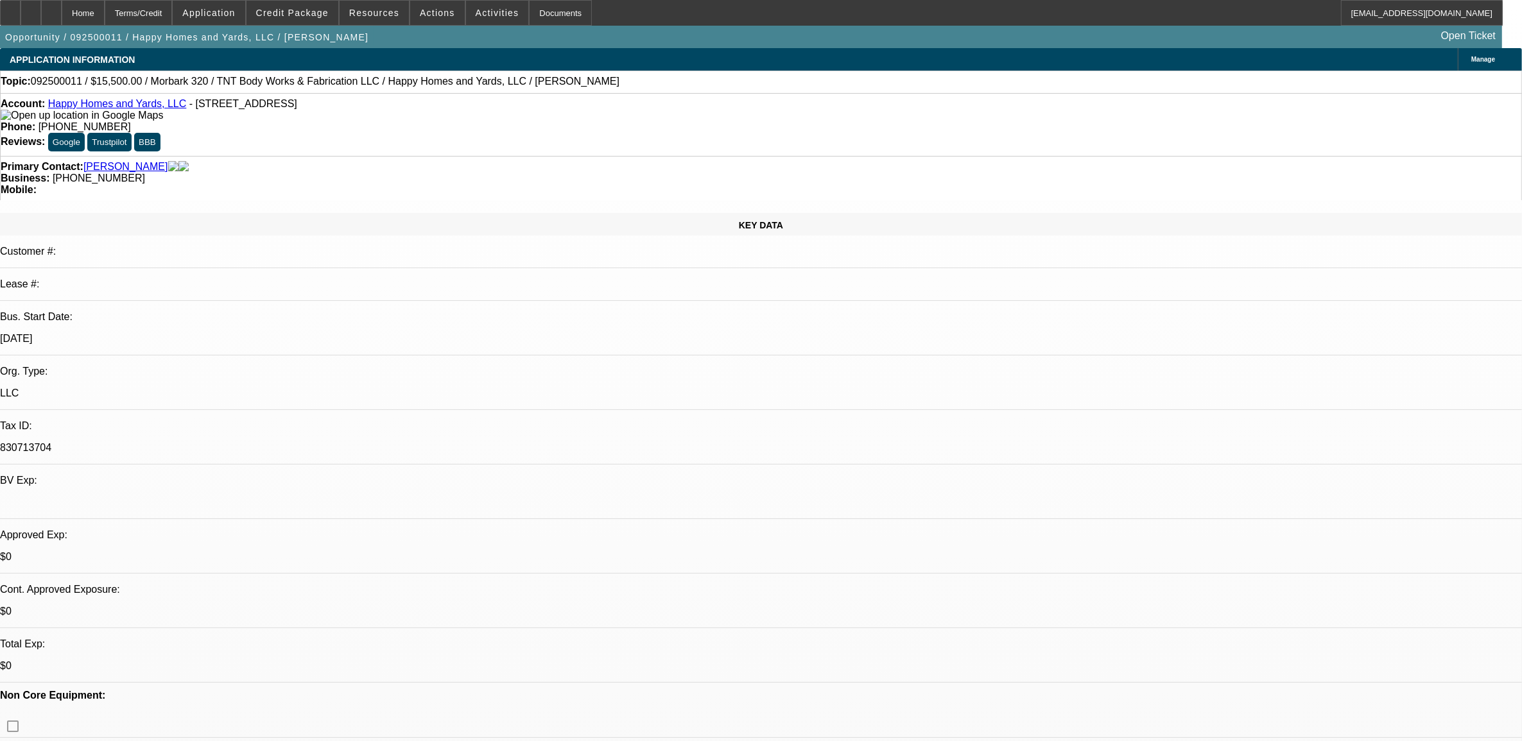
select select "0"
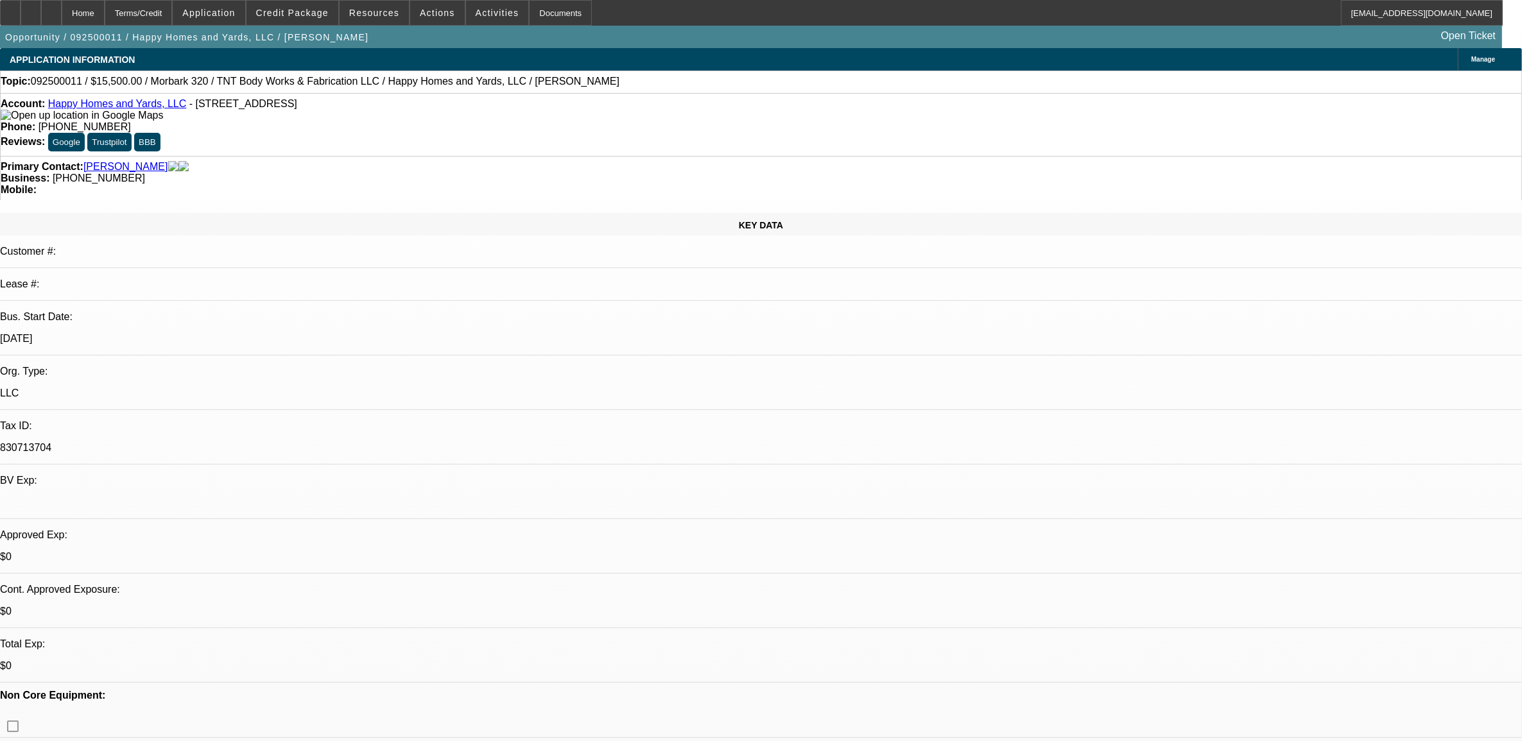
select select "0"
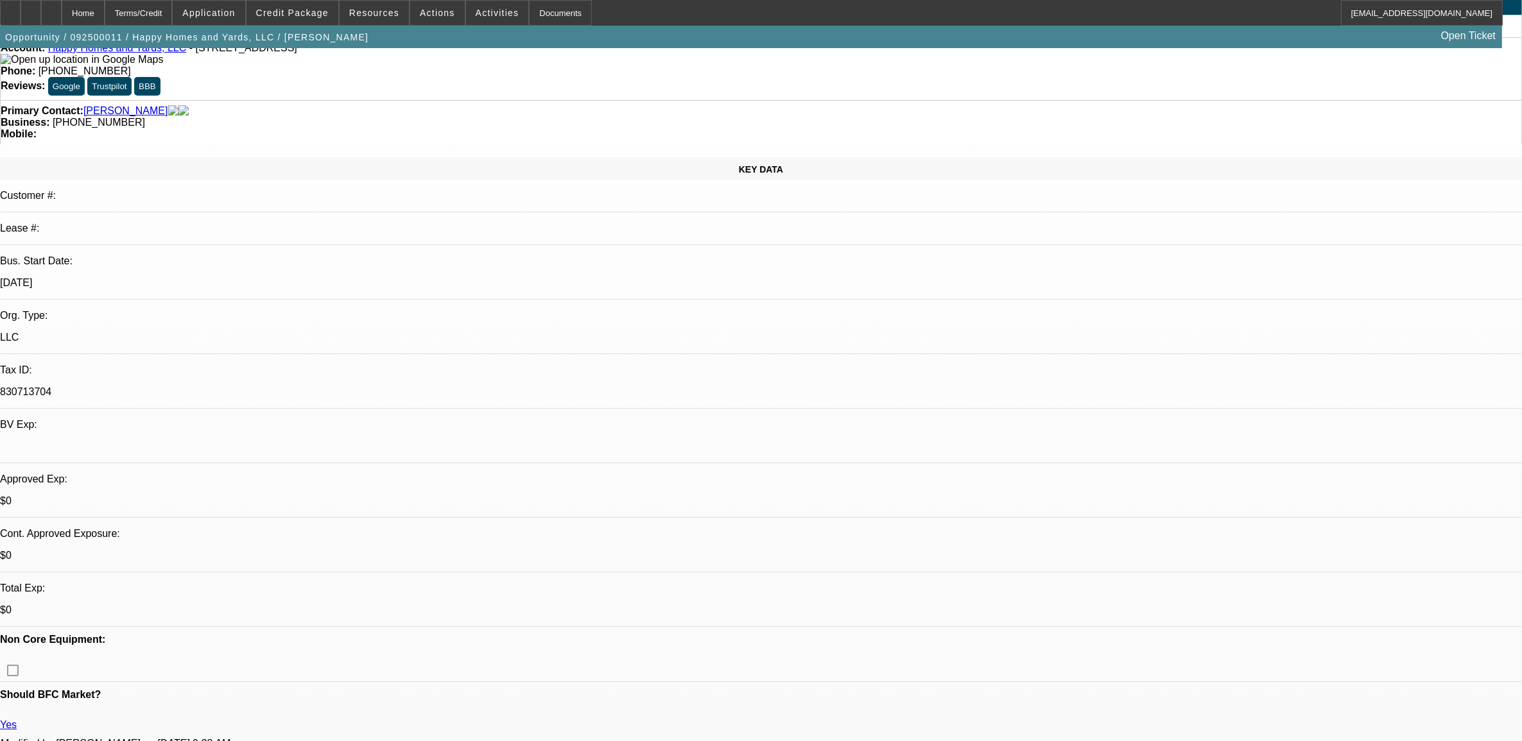
select select "1"
select select "3"
select select "6"
select select "1"
select select "3"
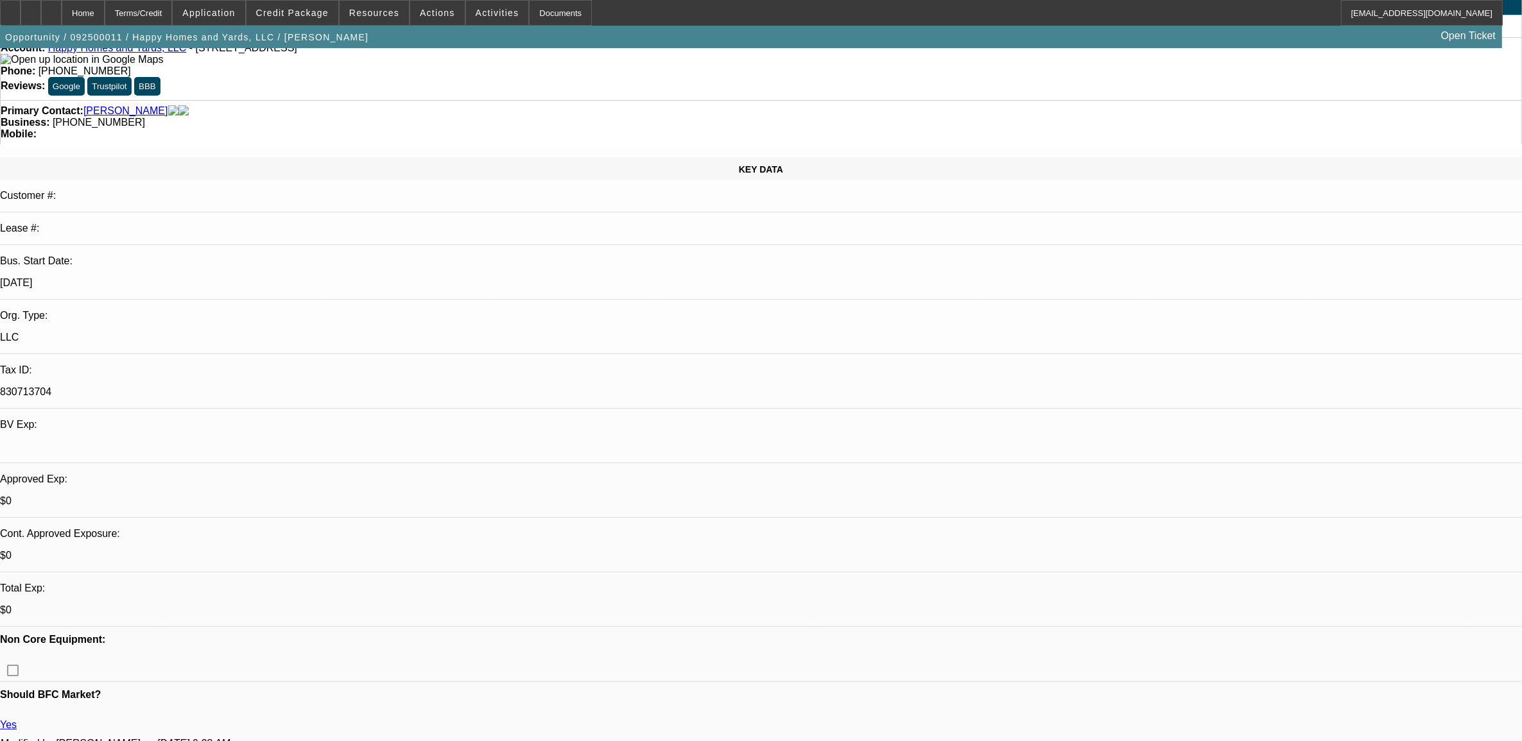
select select "6"
select select "1"
select select "6"
select select "1"
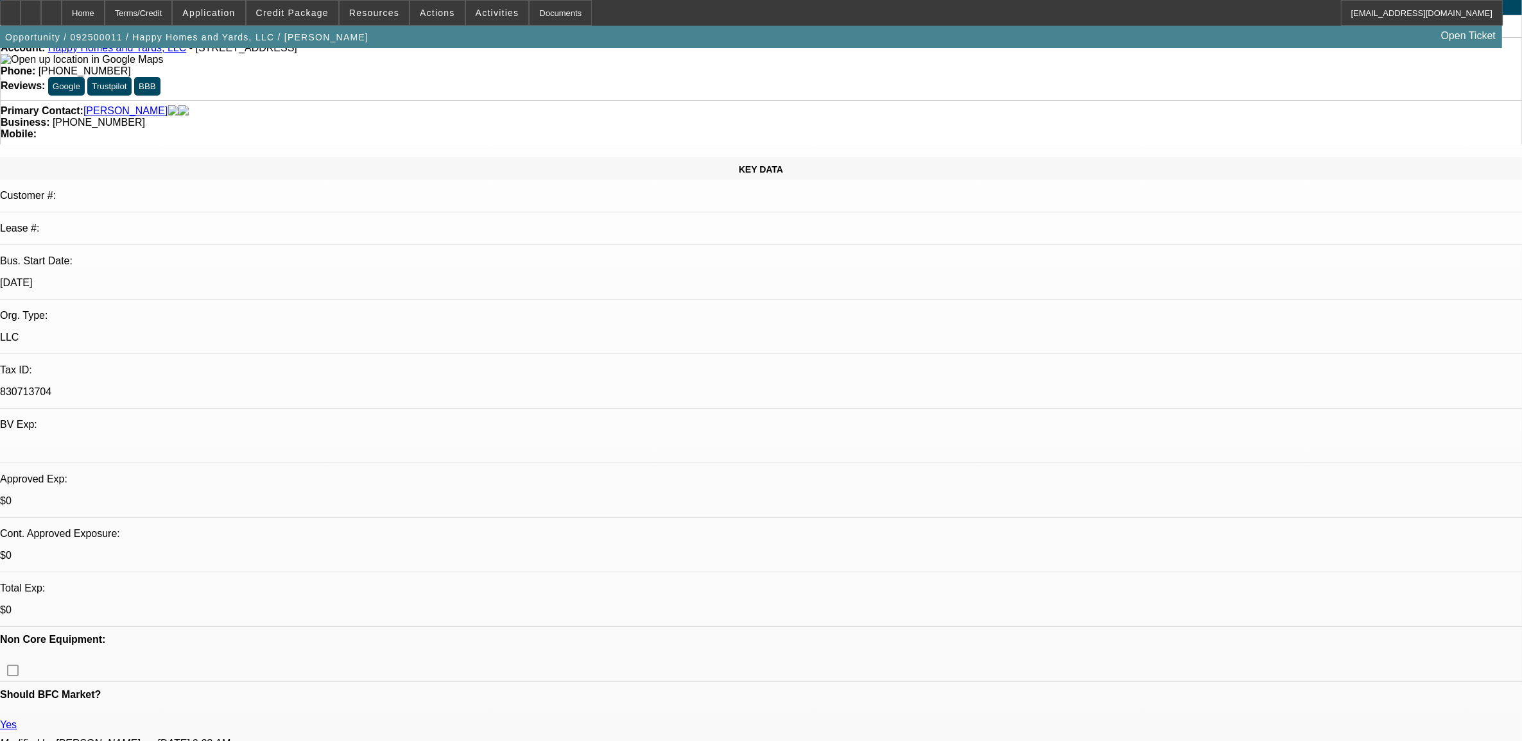
select select "1"
select select "6"
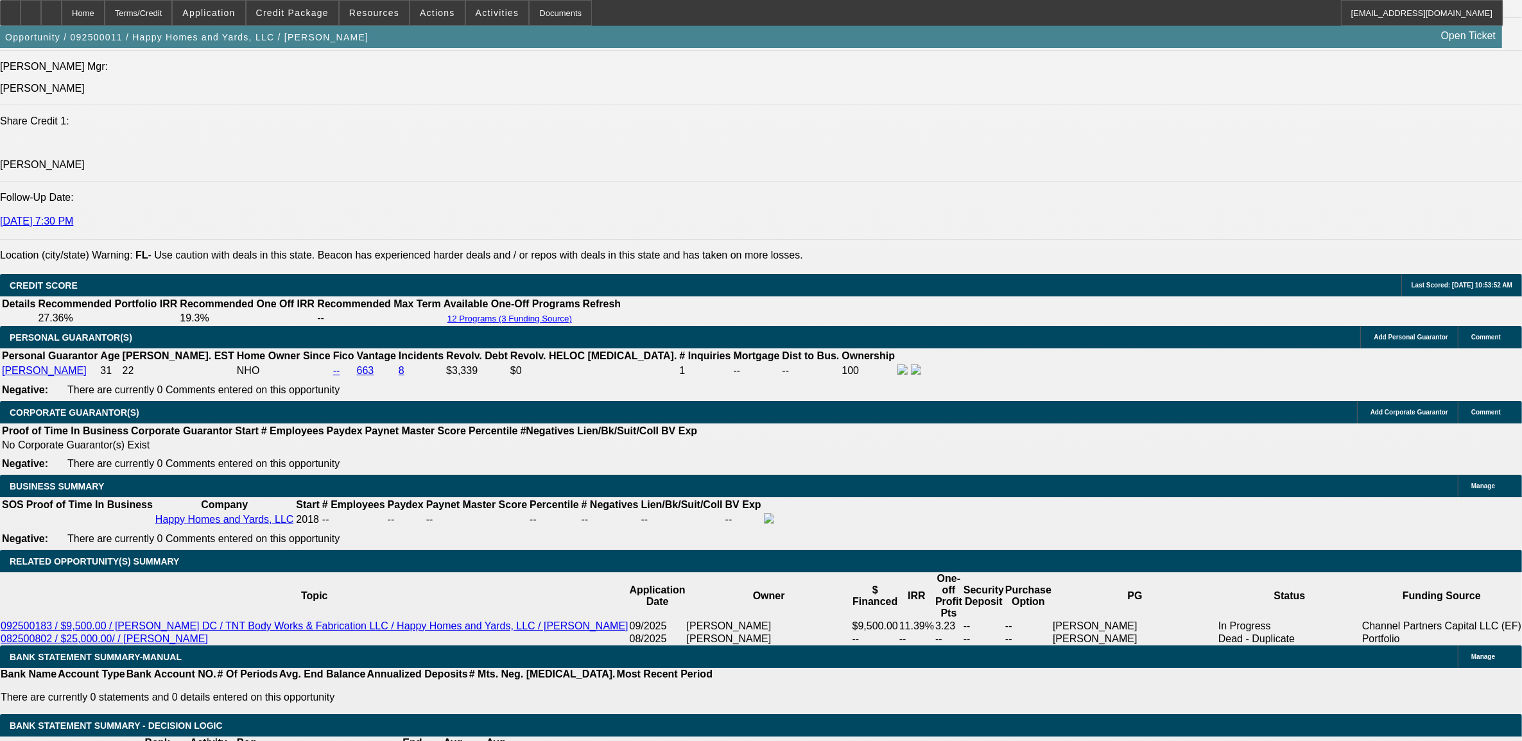
scroll to position [1925, 0]
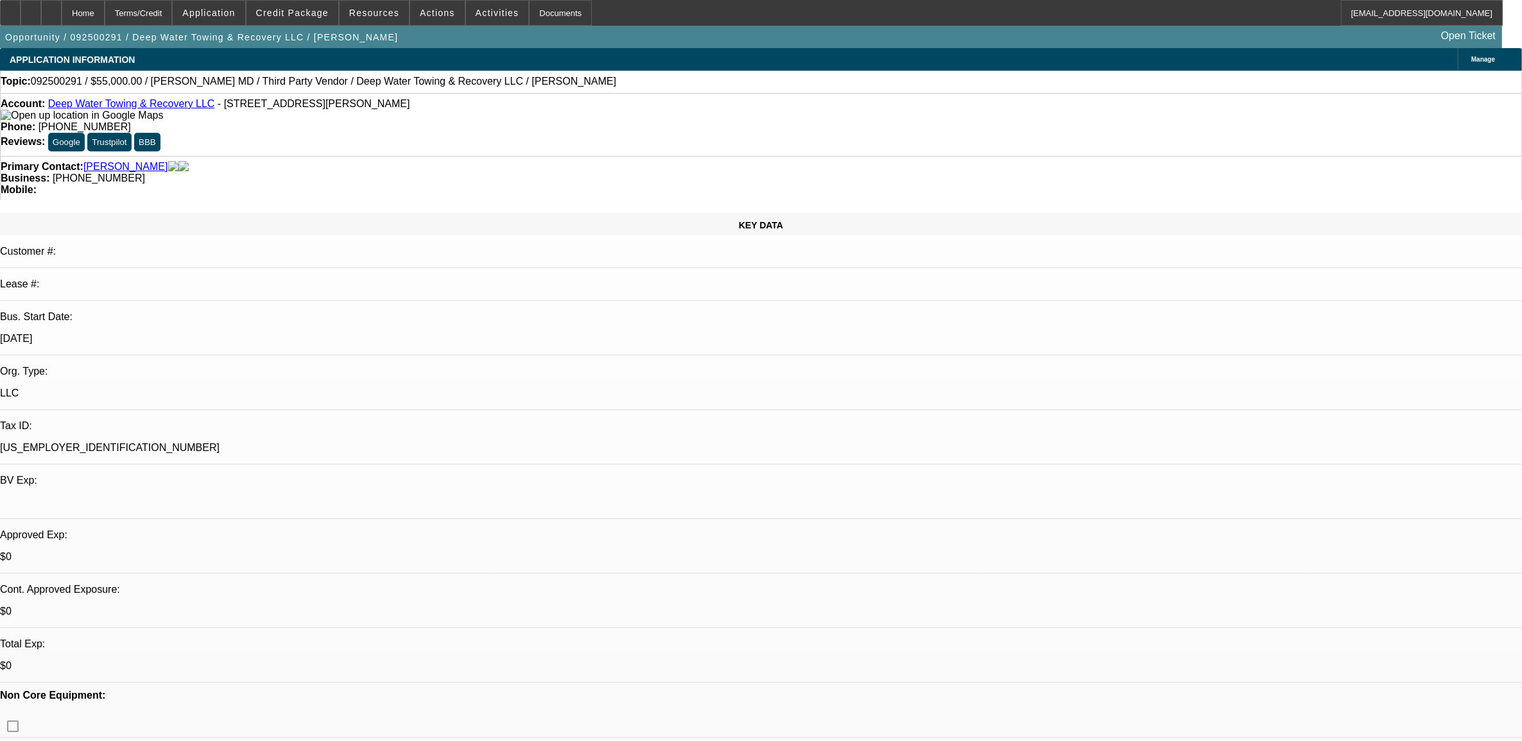
select select "0"
select select "0.1"
select select "0"
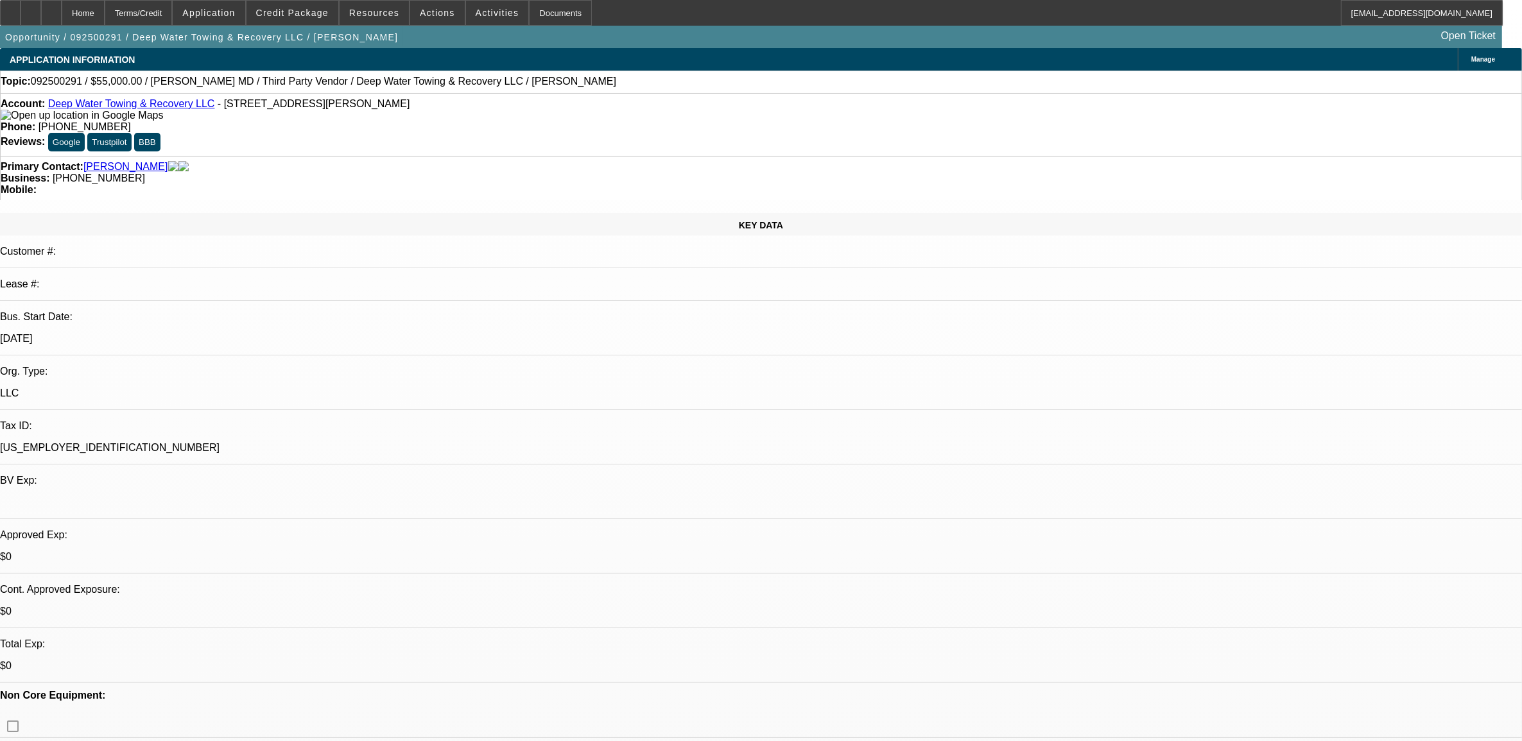
select select "0.1"
select select "0"
select select "0.1"
select select "0"
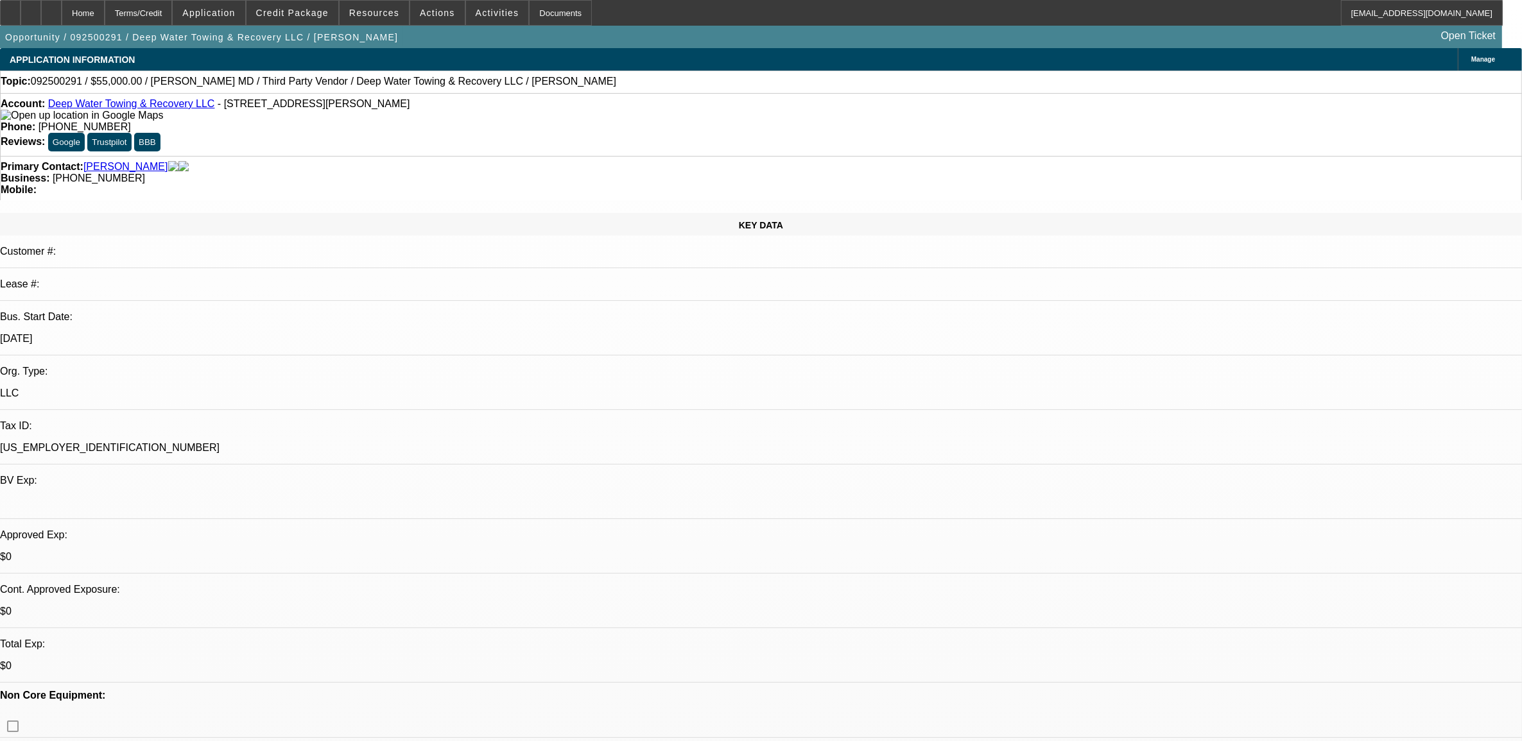
select select "0"
select select "0.1"
select select "1"
select select "2"
select select "4"
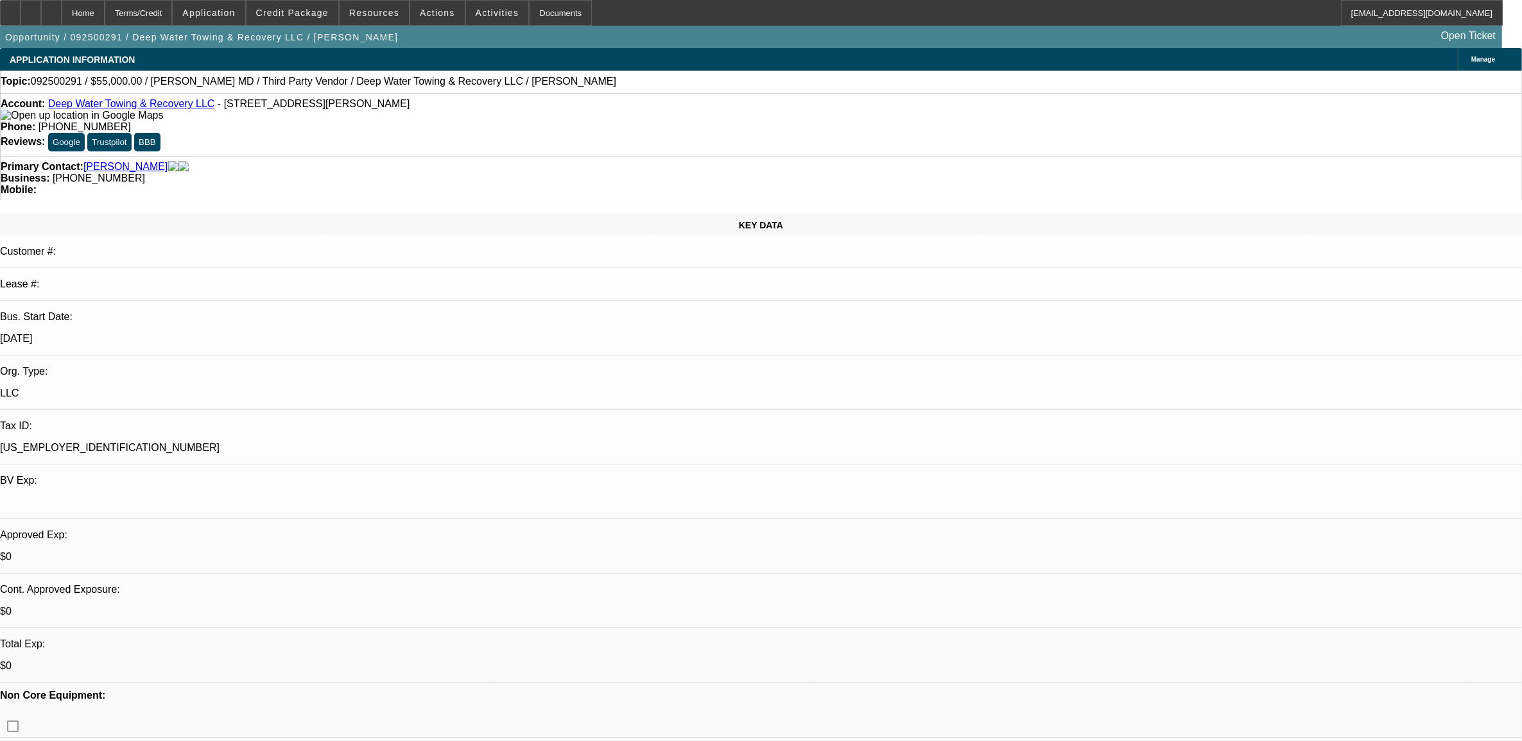
select select "1"
select select "2"
select select "4"
select select "1"
select select "2"
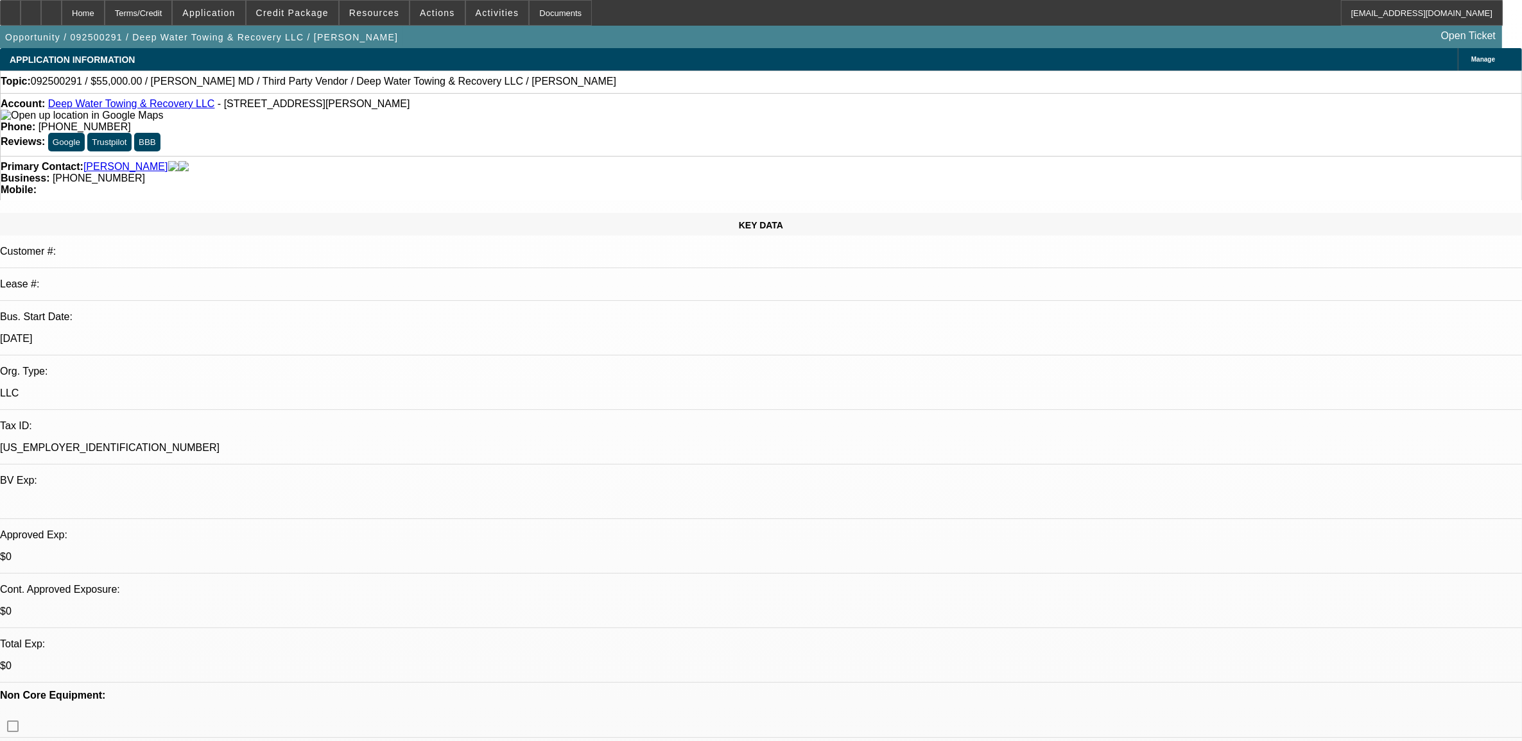
select select "4"
select select "1"
select select "2"
select select "4"
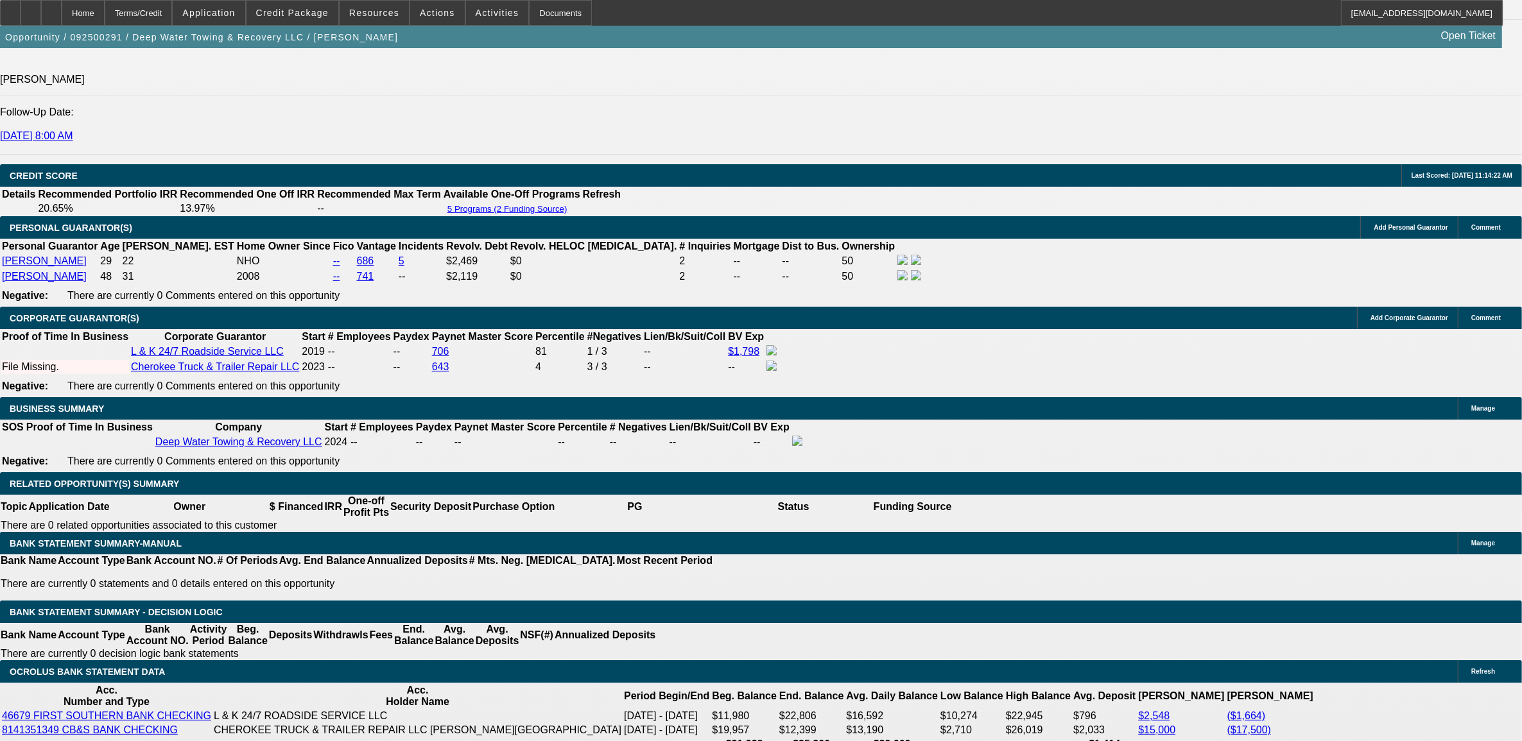
scroll to position [1685, 0]
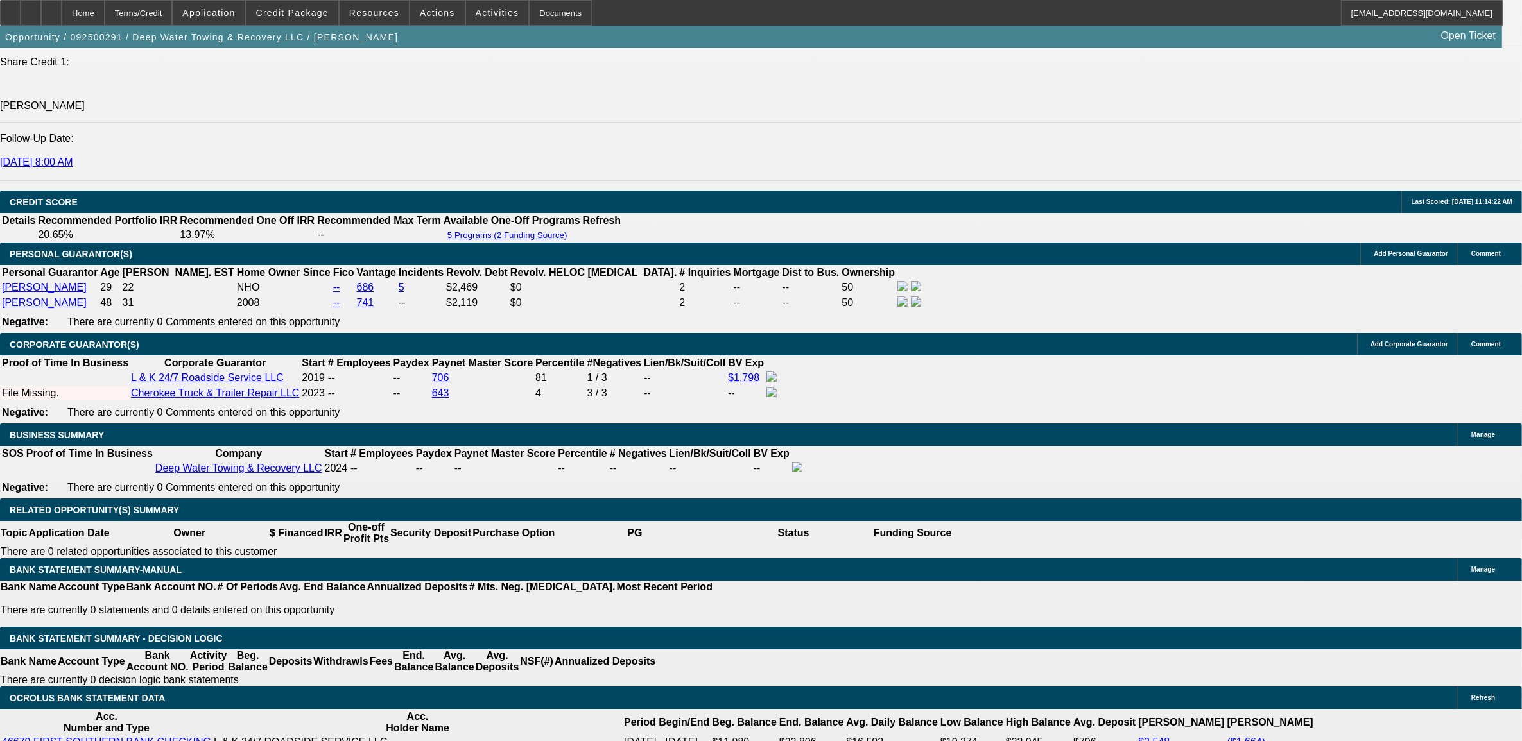
select select "0"
select select "2"
select select "0.1"
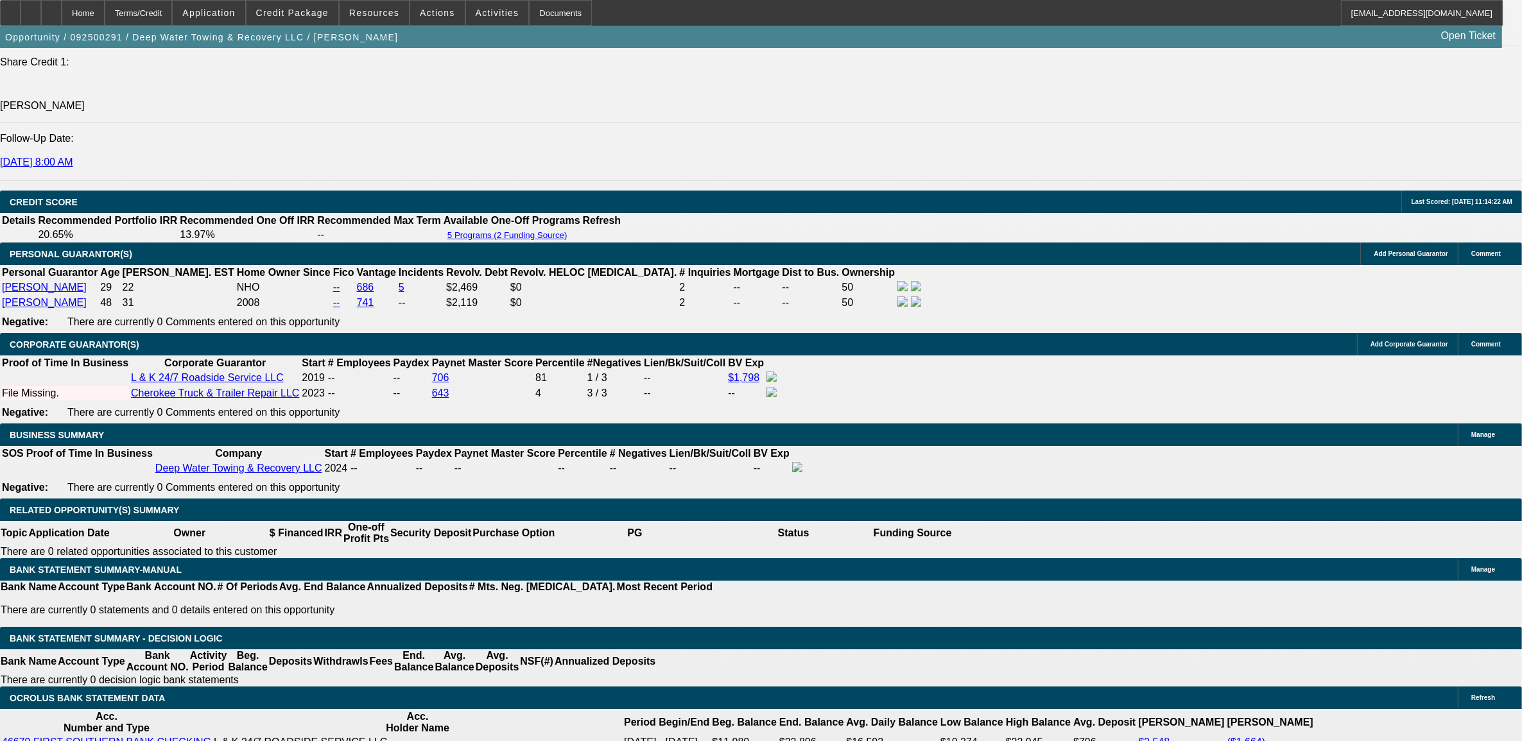
select select "4"
select select "0"
select select "2"
select select "0.1"
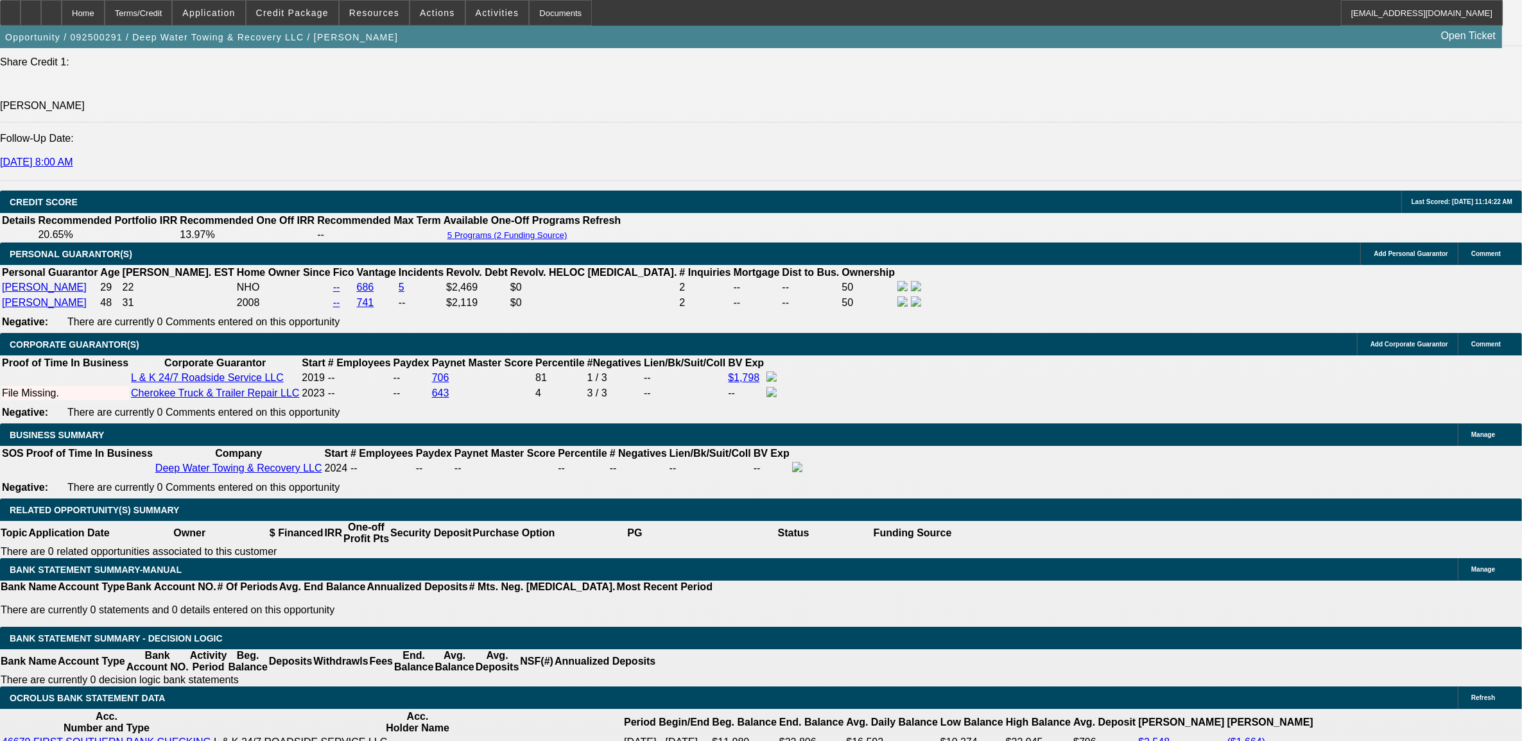
select select "4"
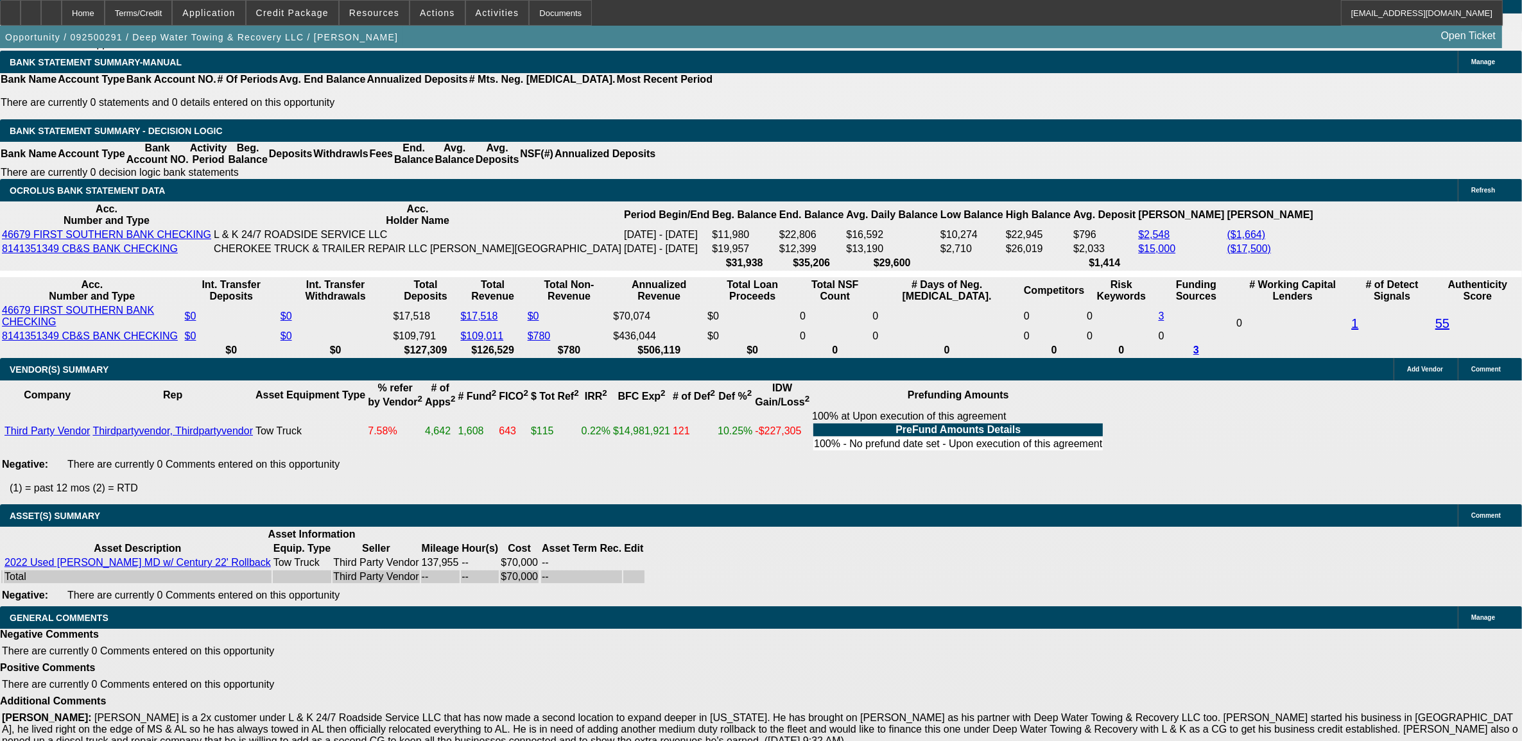
scroll to position [2238, 0]
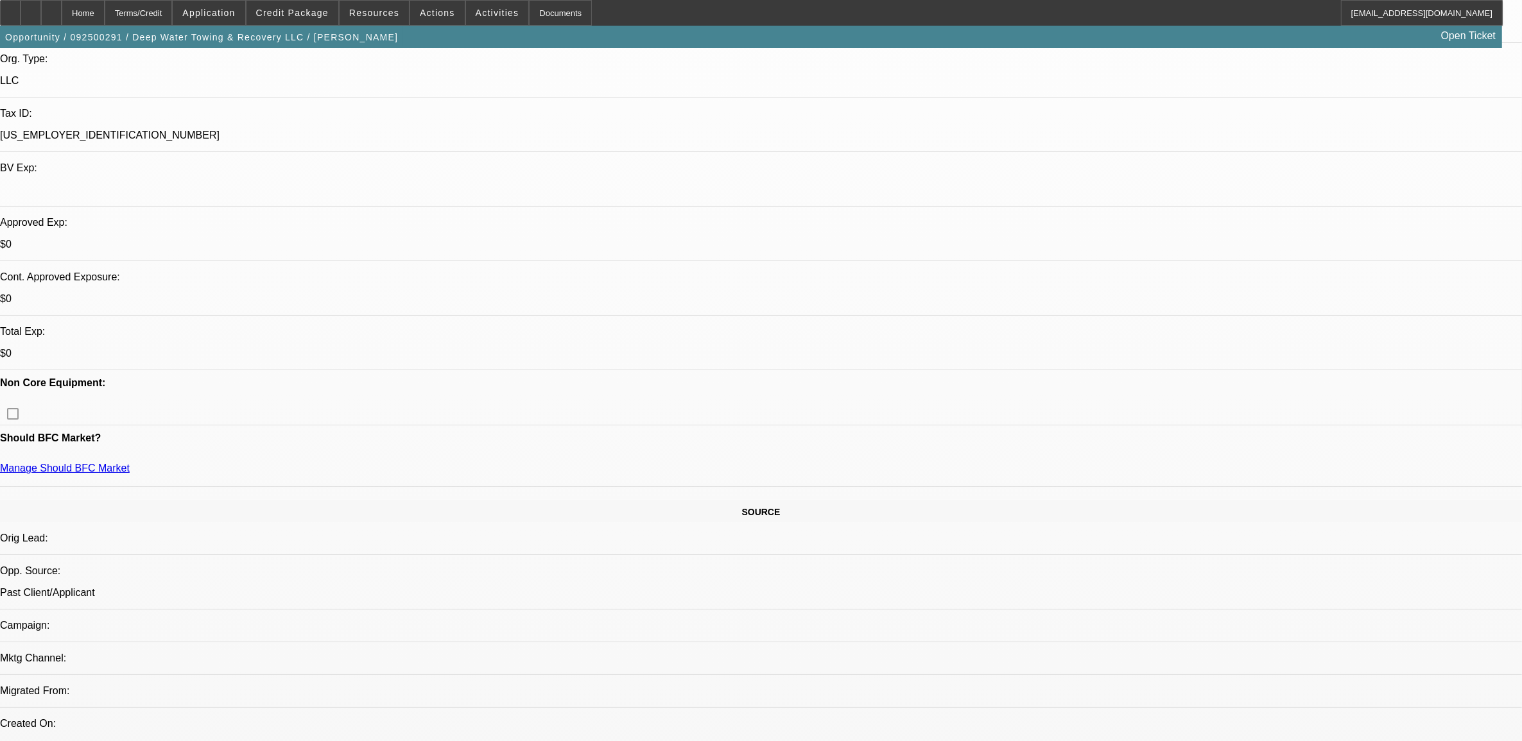
scroll to position [232, 0]
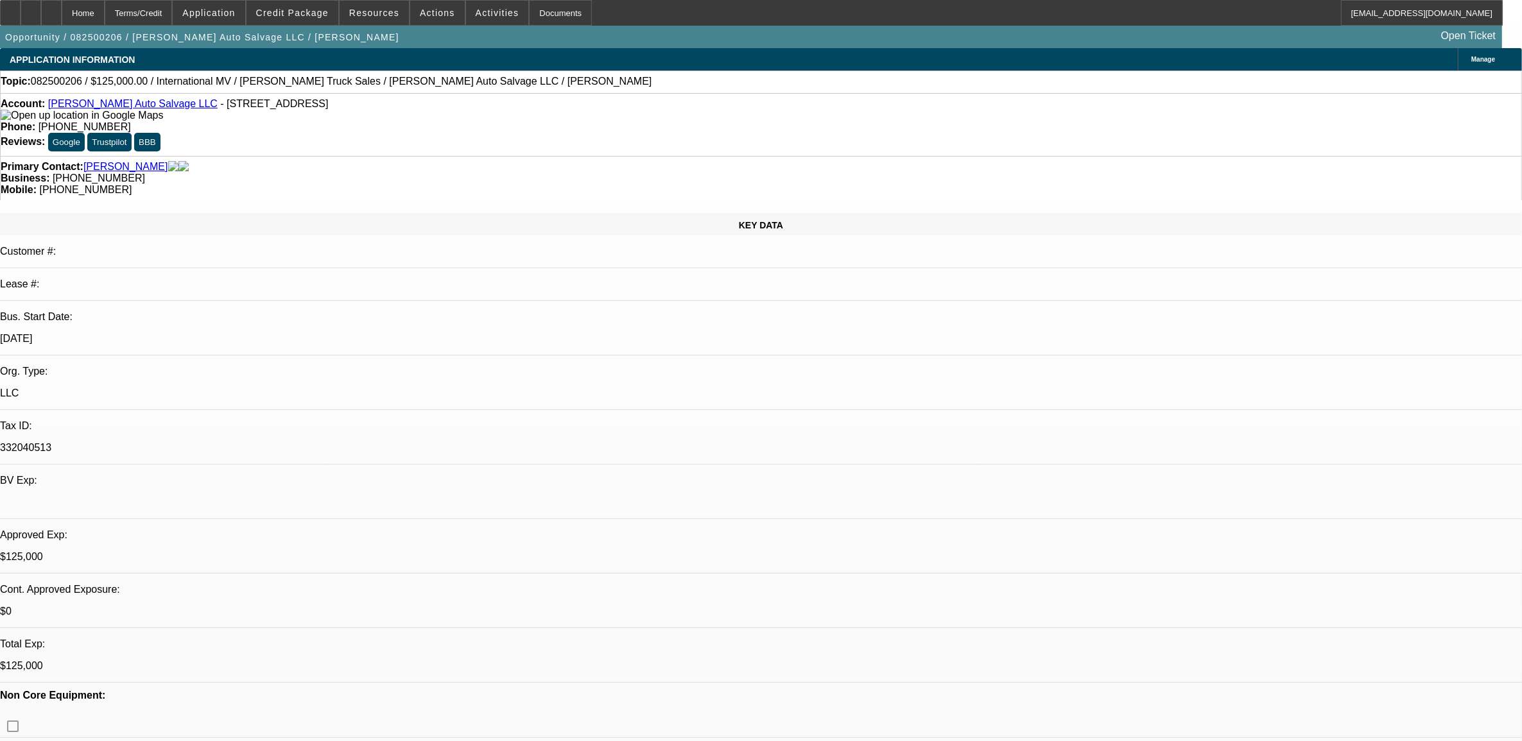
select select "0"
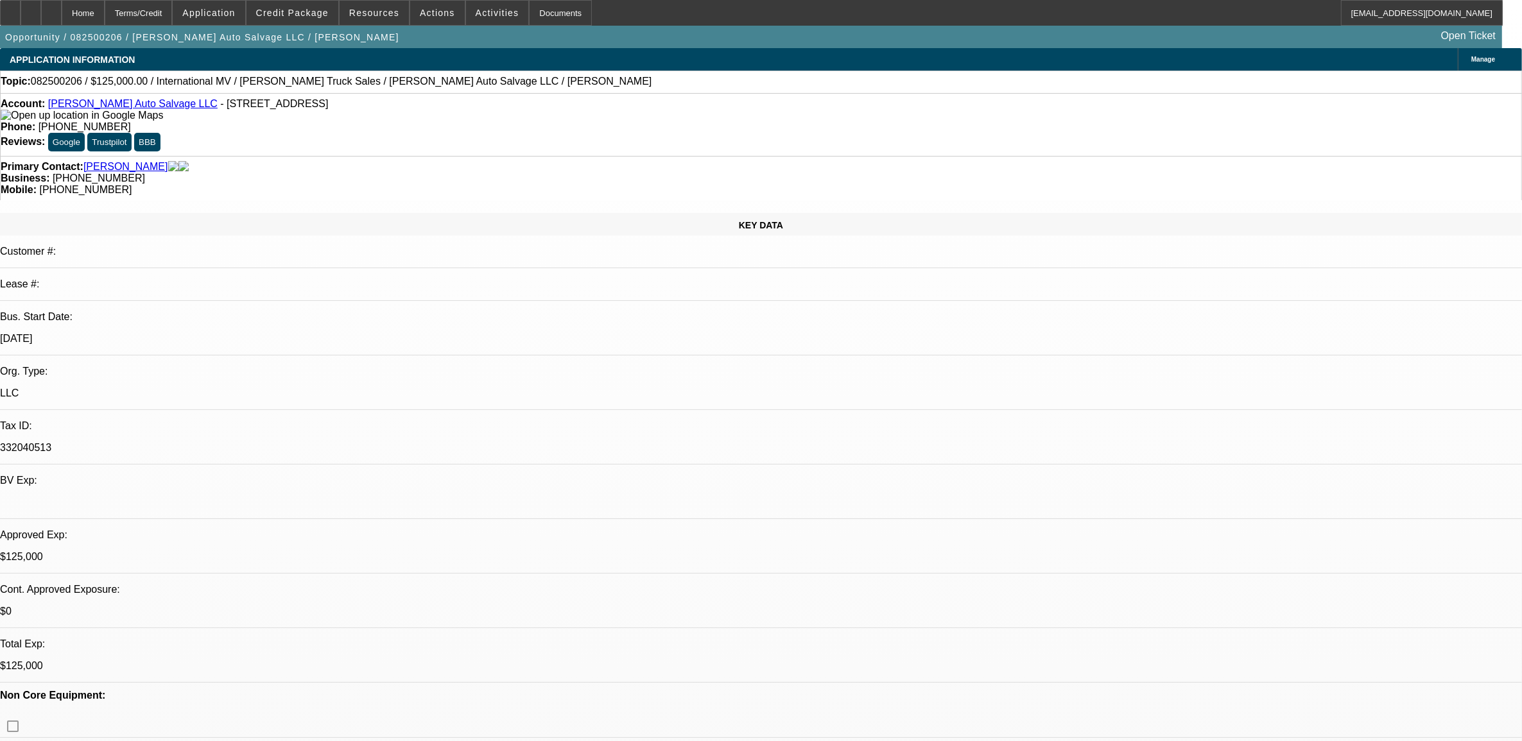
select select "0"
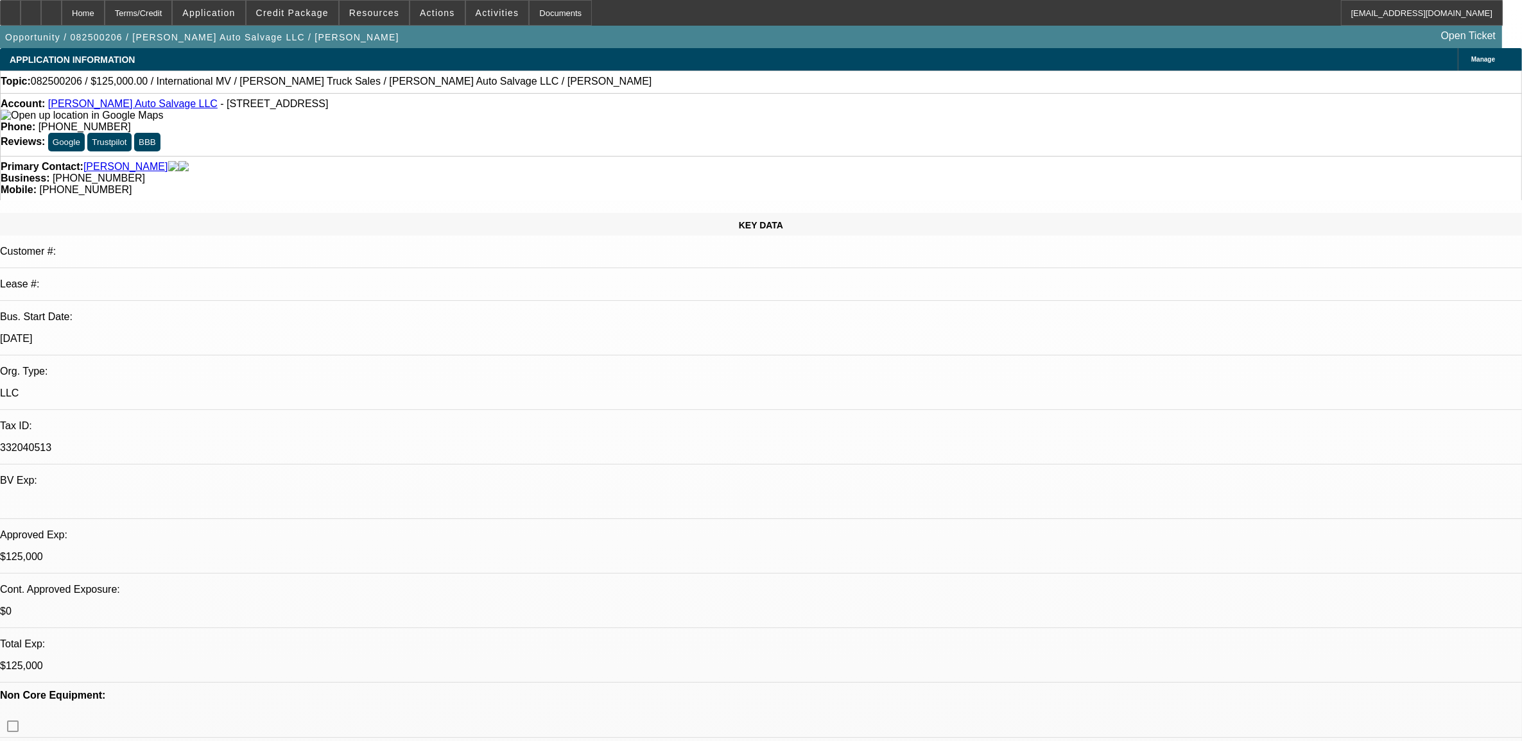
select select "0"
select select "1"
select select "2"
select select "6"
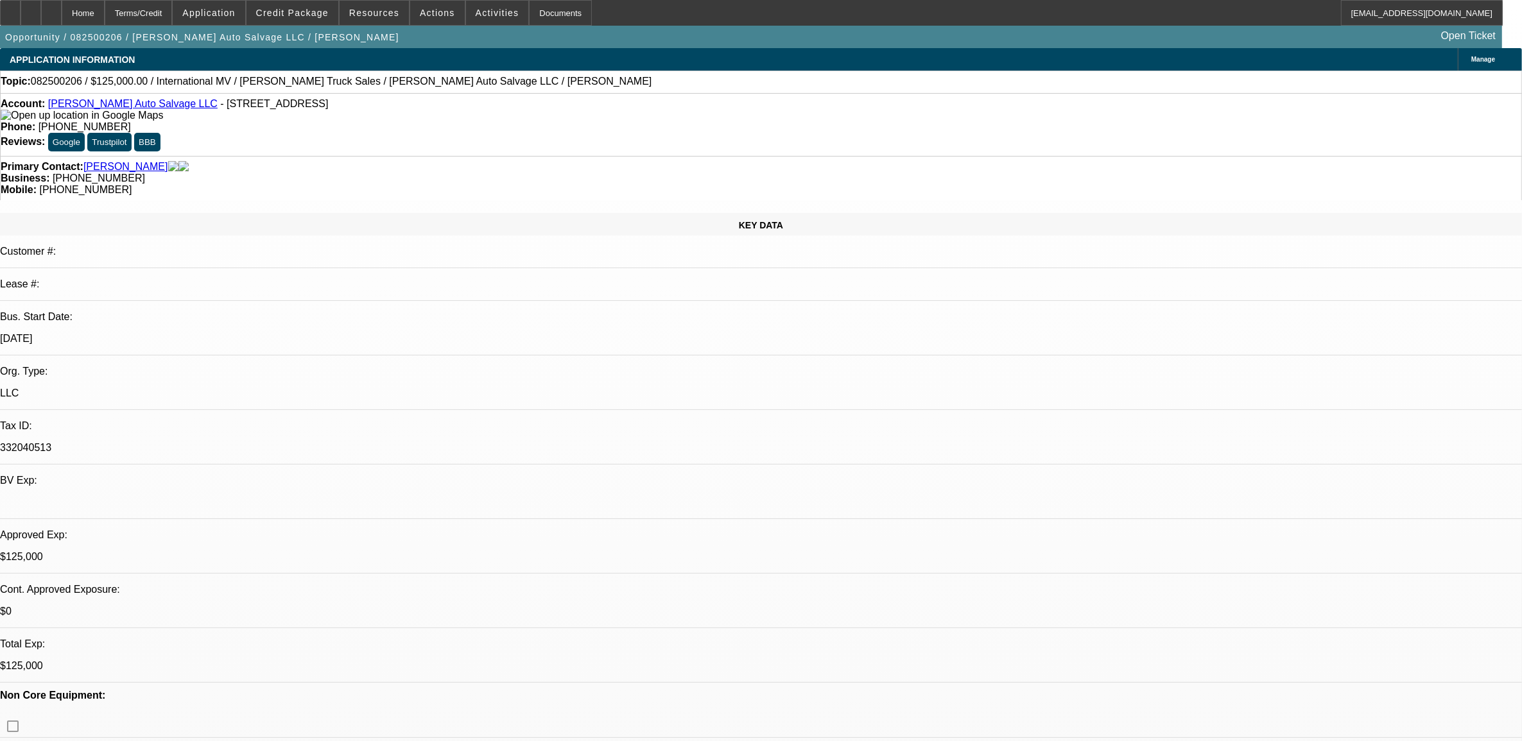
select select "1"
select select "2"
select select "6"
select select "1"
select select "2"
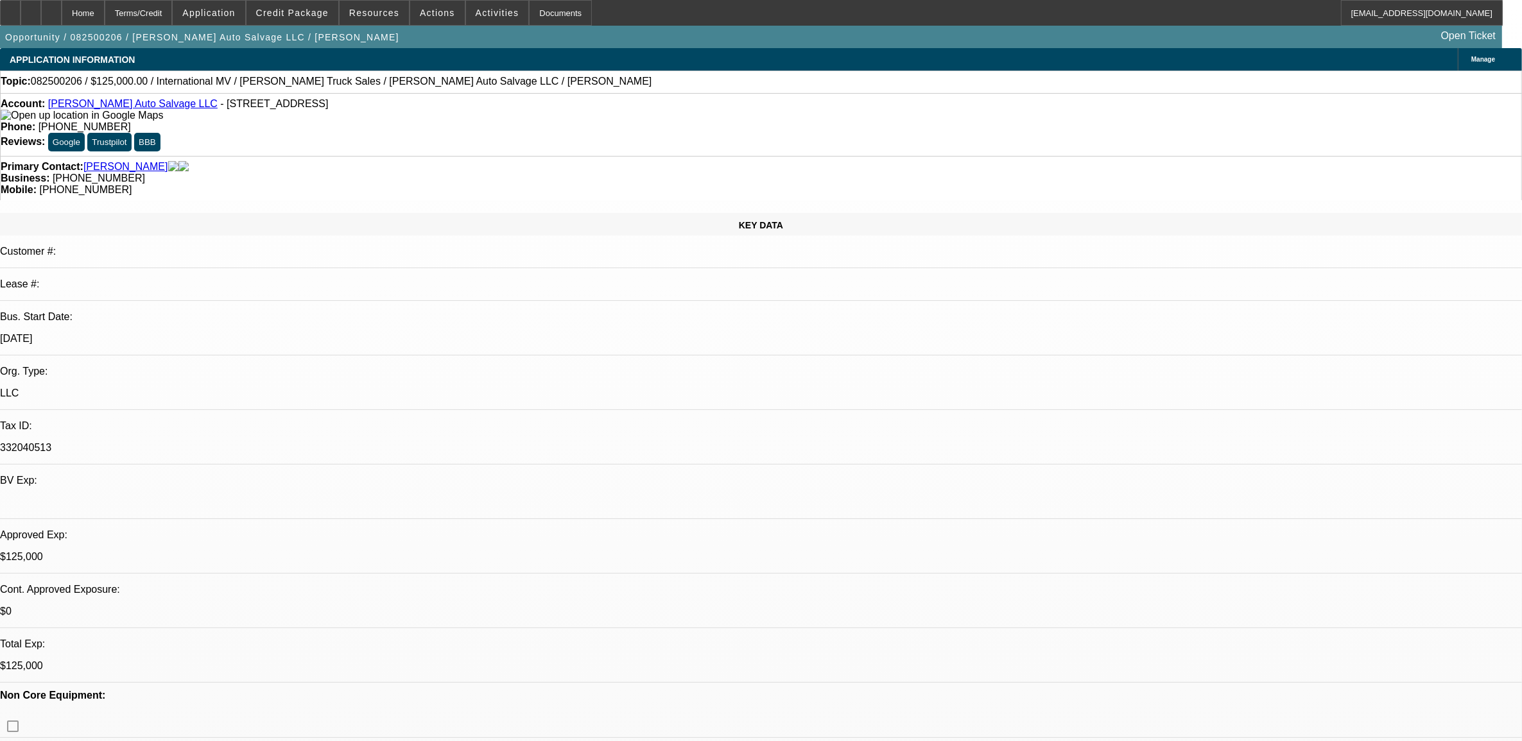
select select "6"
select select "1"
select select "2"
select select "6"
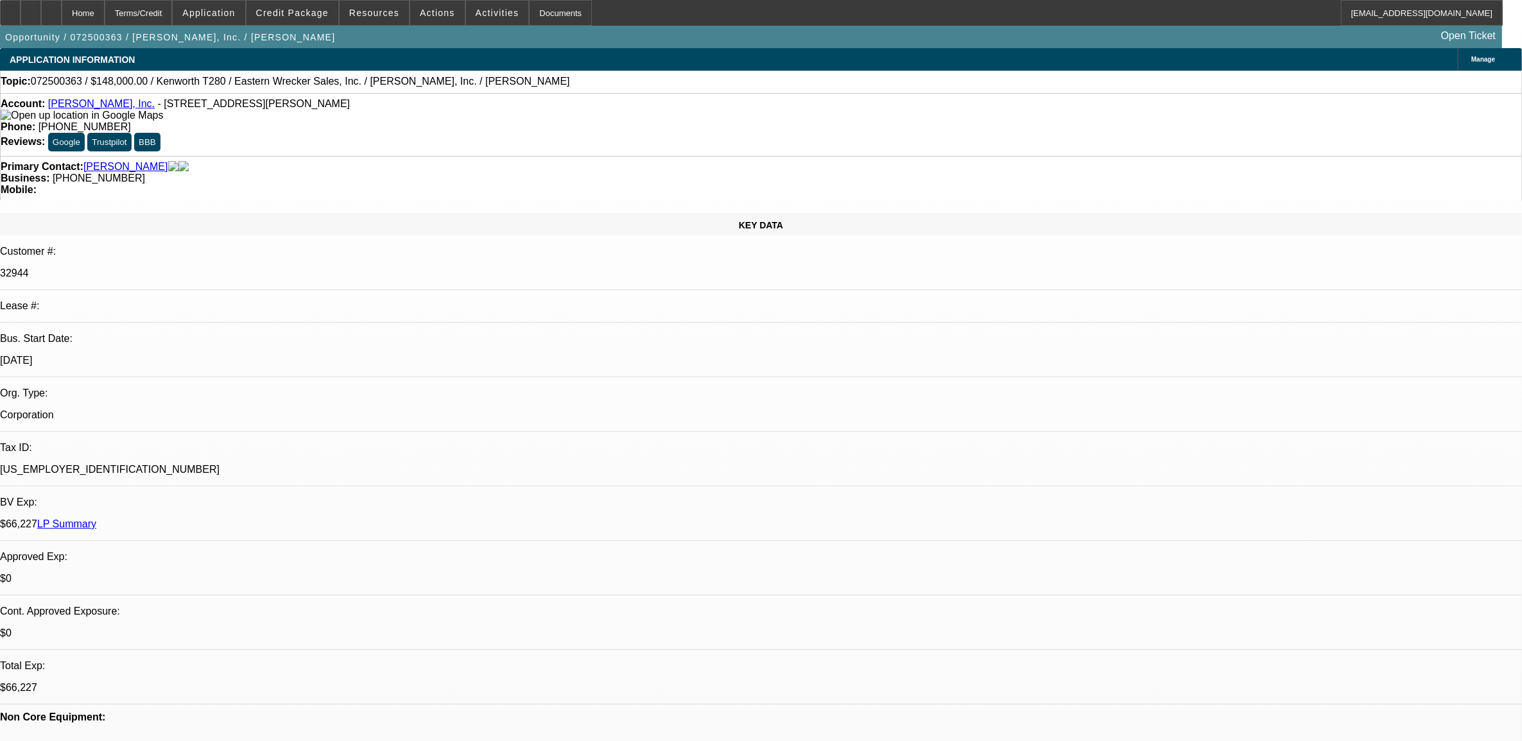
select select "0"
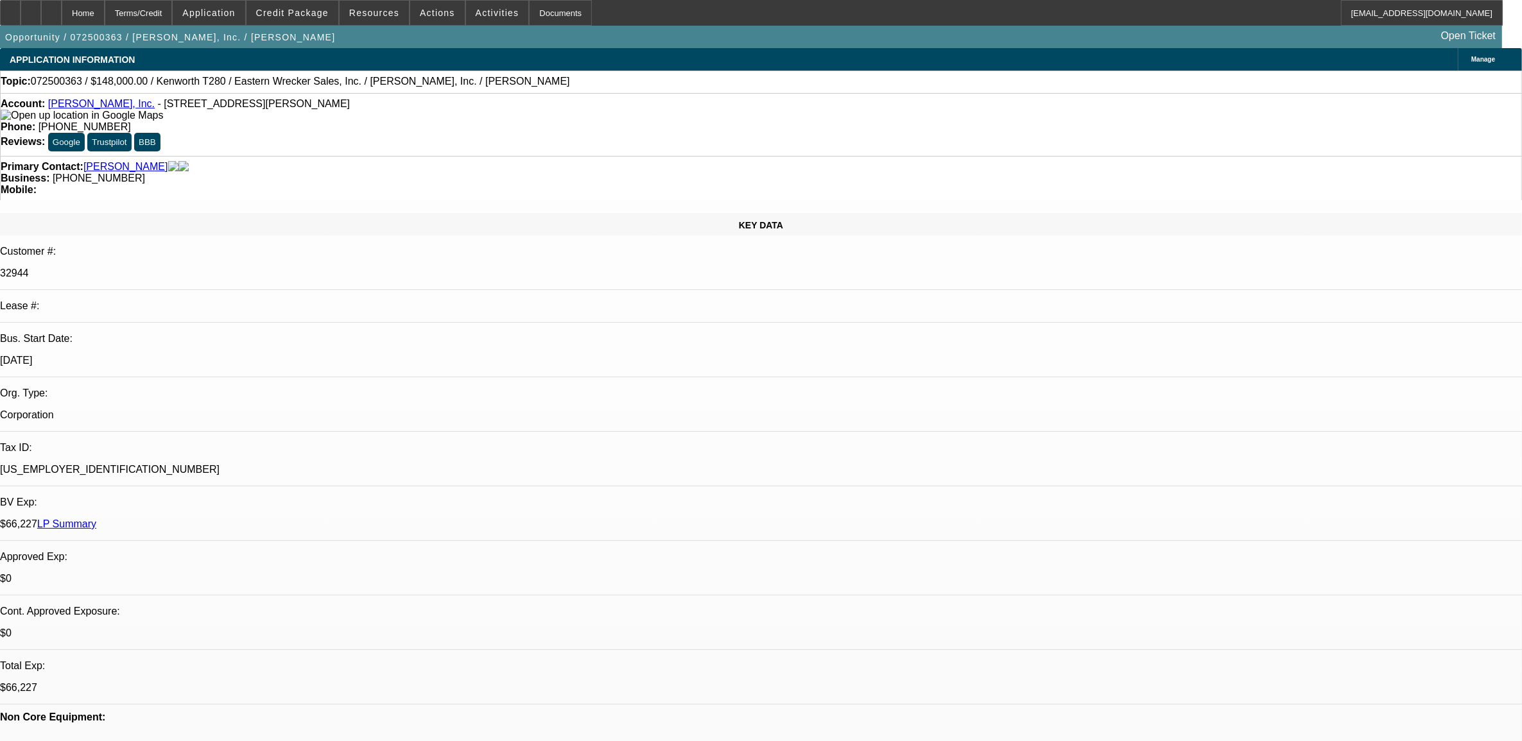
select select "0"
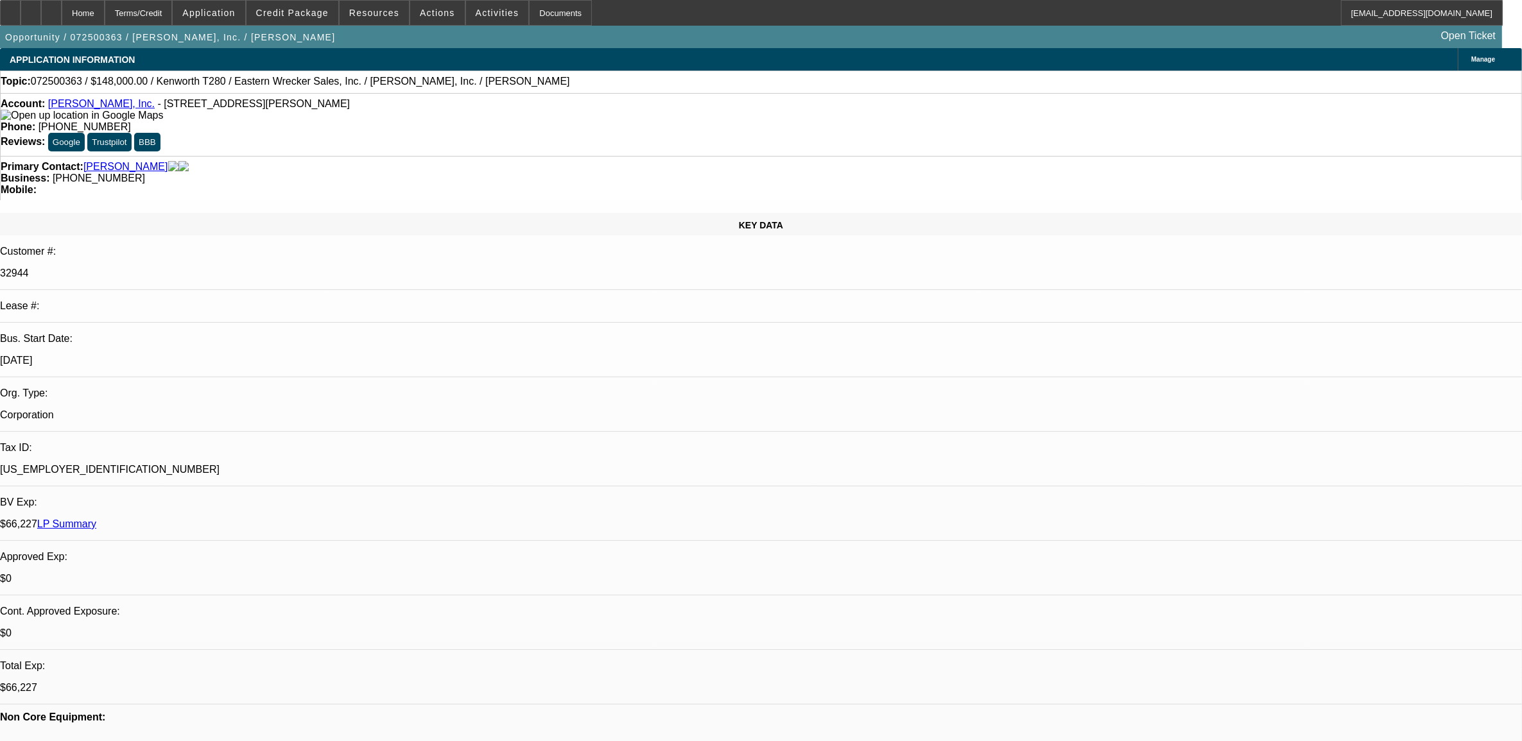
select select "0"
select select "1"
select select "2"
select select "6"
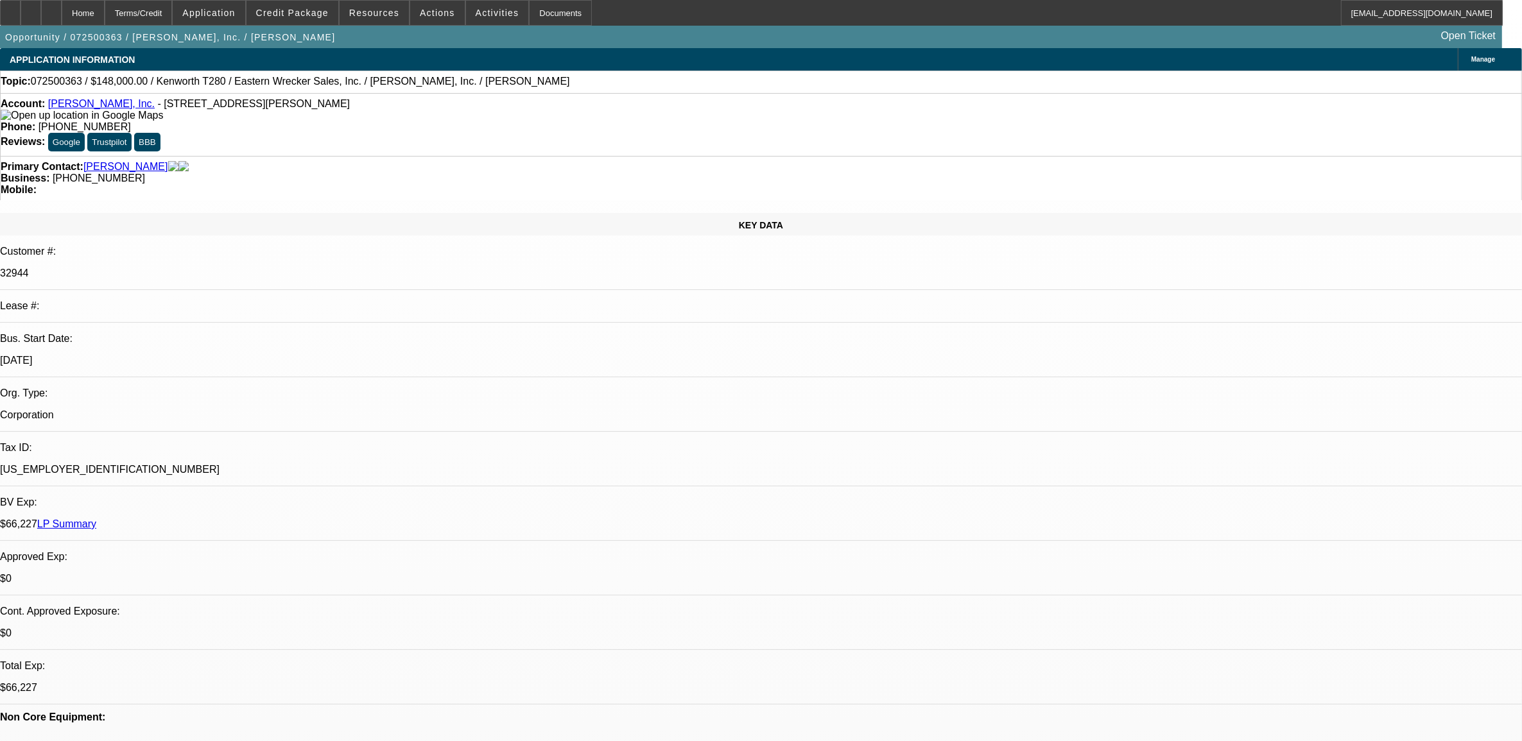
select select "1"
select select "2"
select select "6"
select select "1"
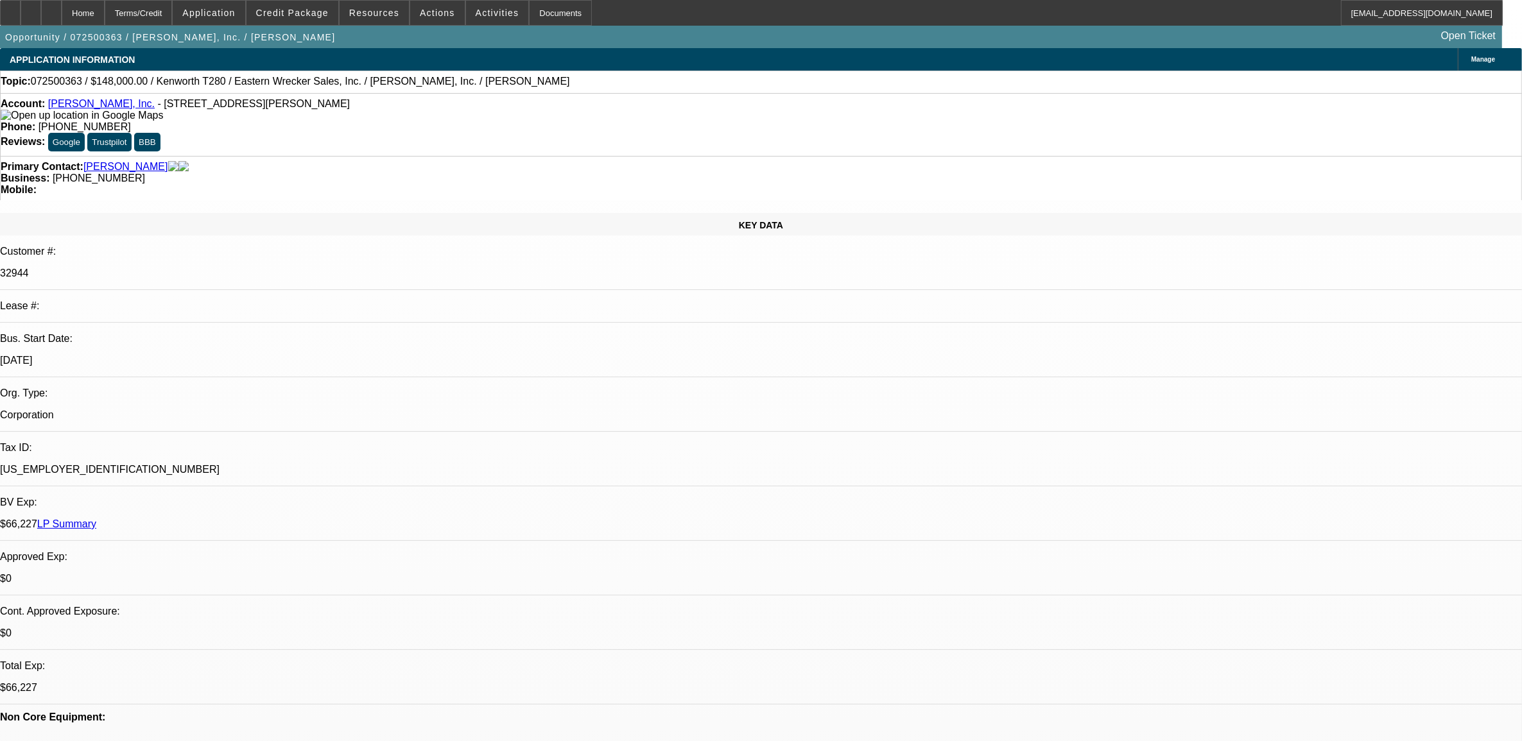
select select "6"
select select "1"
select select "2"
select select "6"
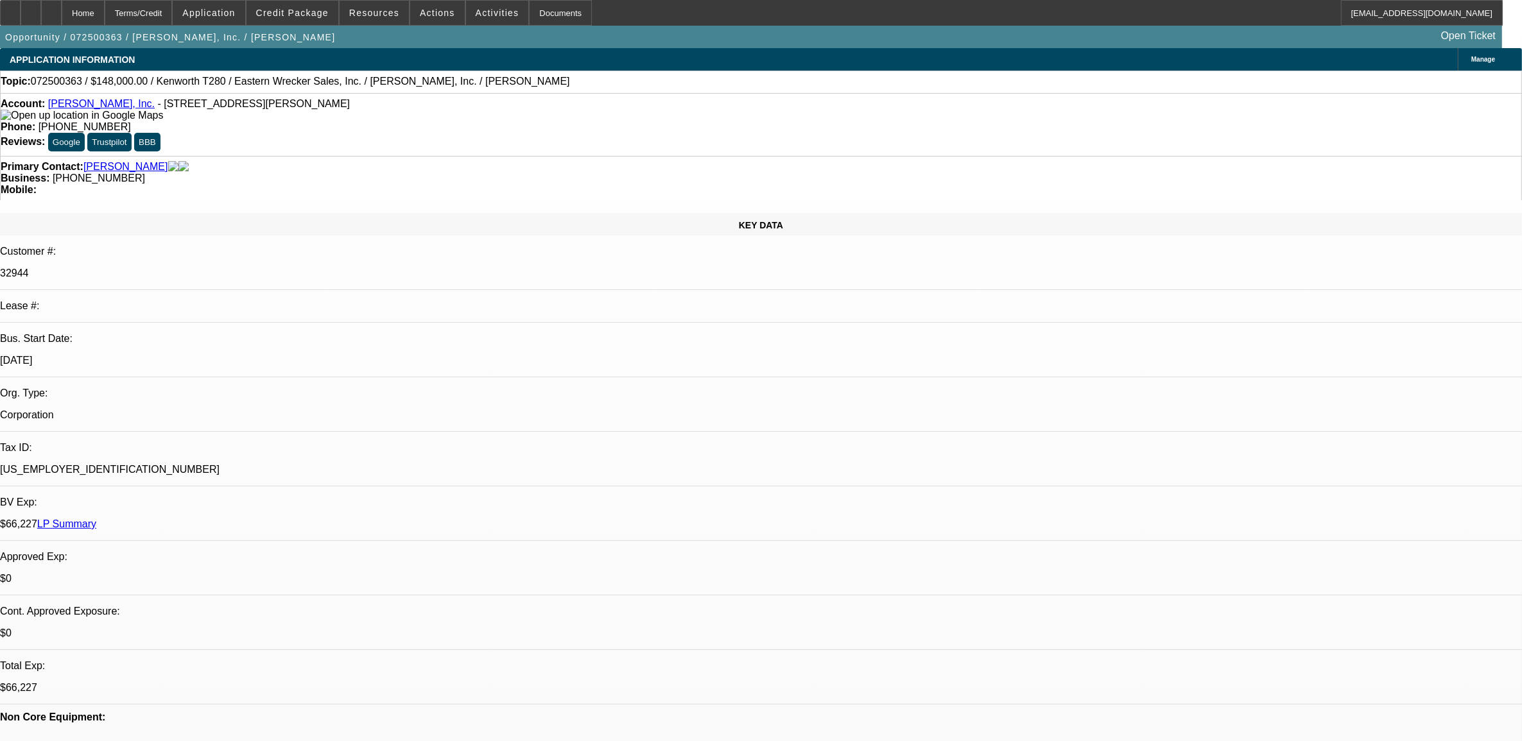
radio input "true"
type textarea "9.16, will start looking again in a week or so. had an engine go on an oldert t…"
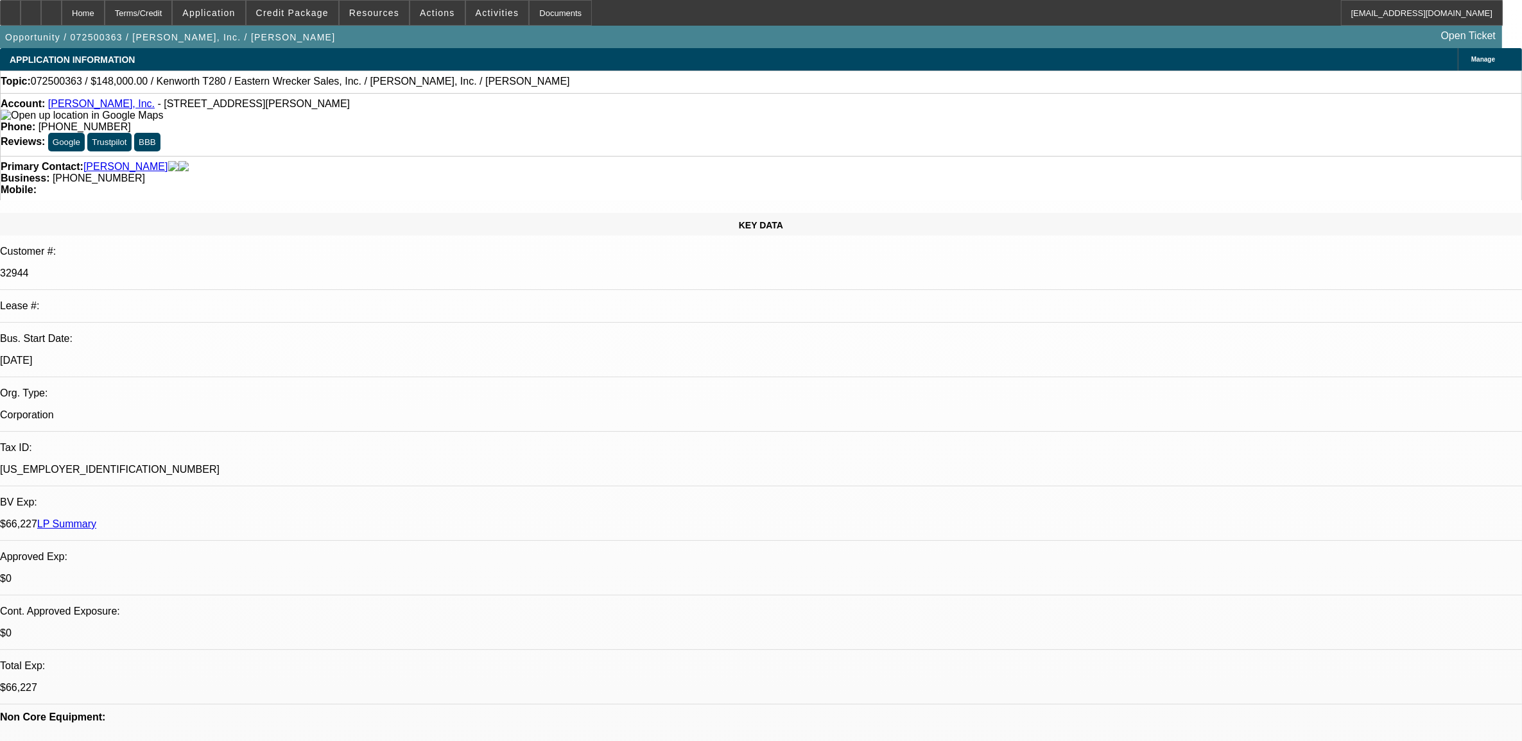
radio input "true"
